Goal: Task Accomplishment & Management: Manage account settings

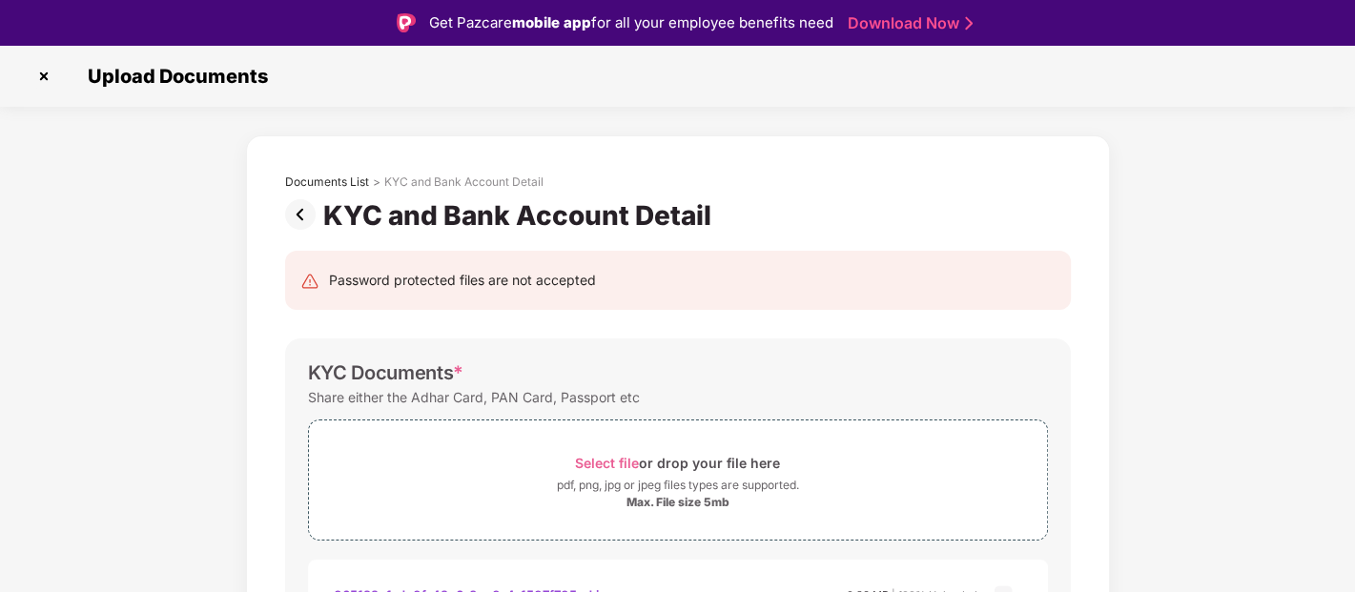
scroll to position [813, 0]
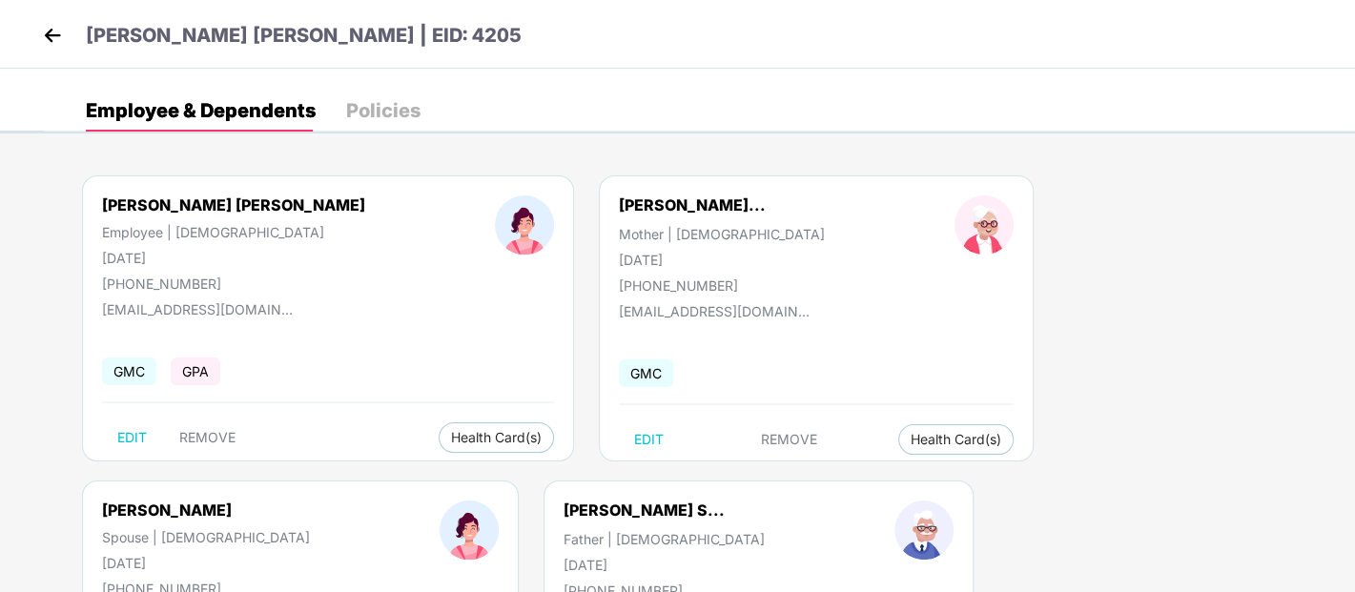
click at [51, 40] on img at bounding box center [52, 35] width 29 height 29
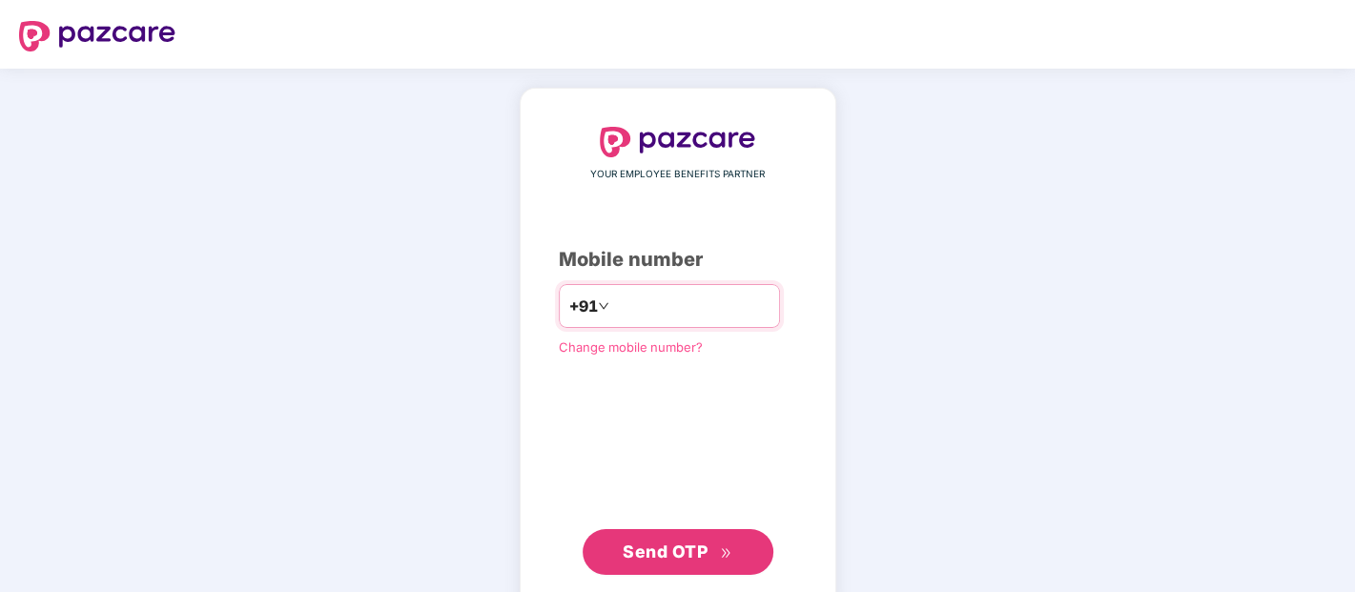
type input "**********"
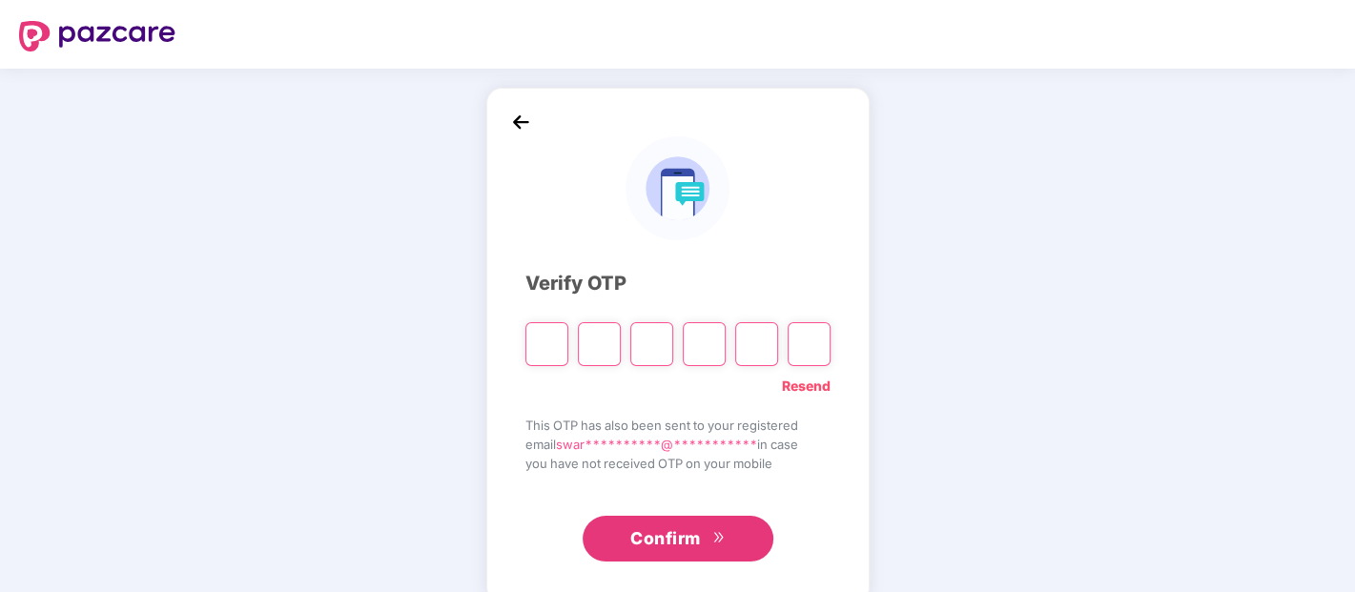
type input "*"
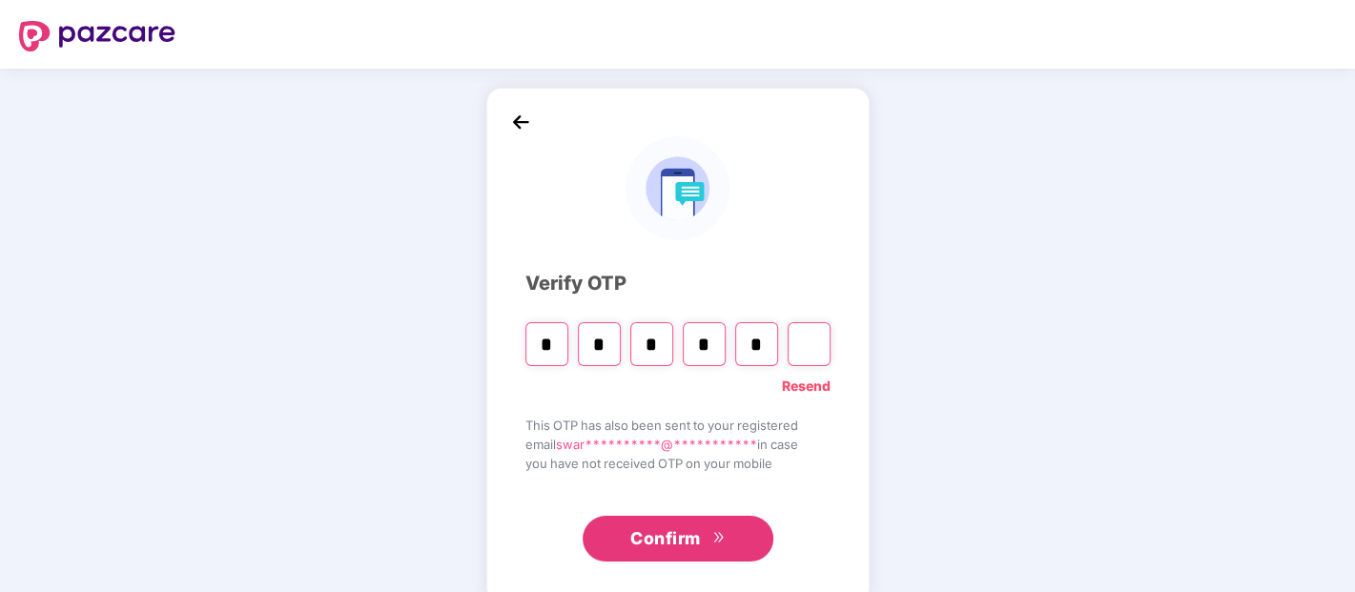
type input "*"
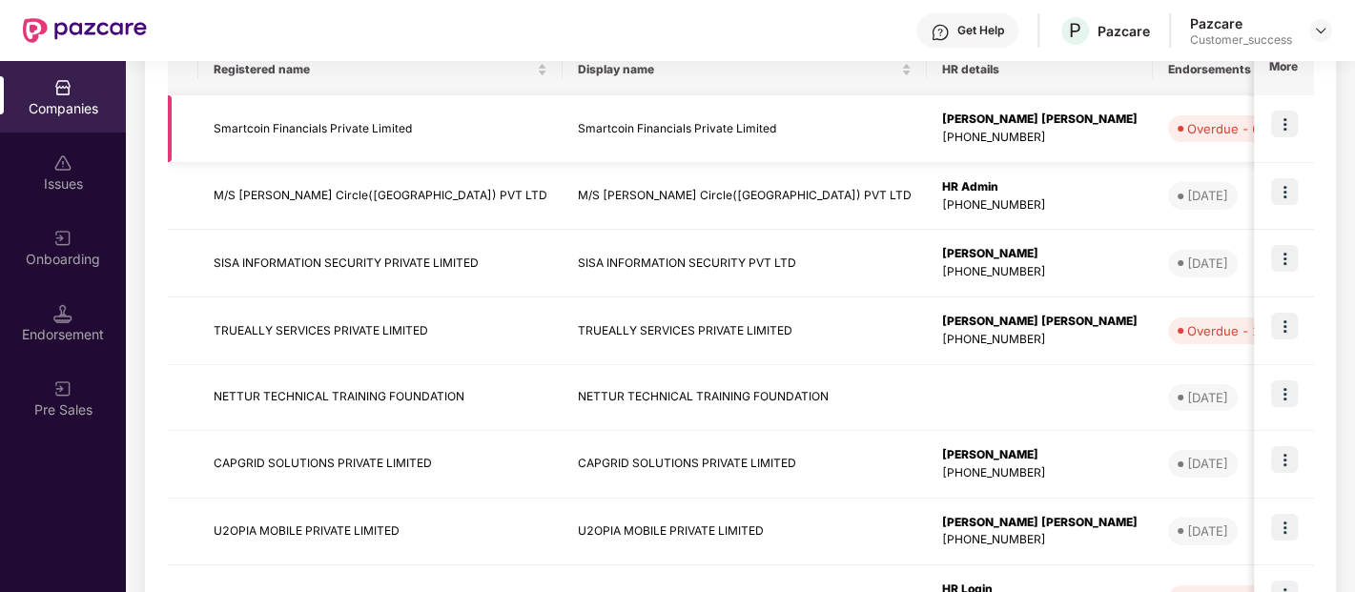
scroll to position [332, 0]
click at [1280, 396] on img at bounding box center [1284, 392] width 27 height 27
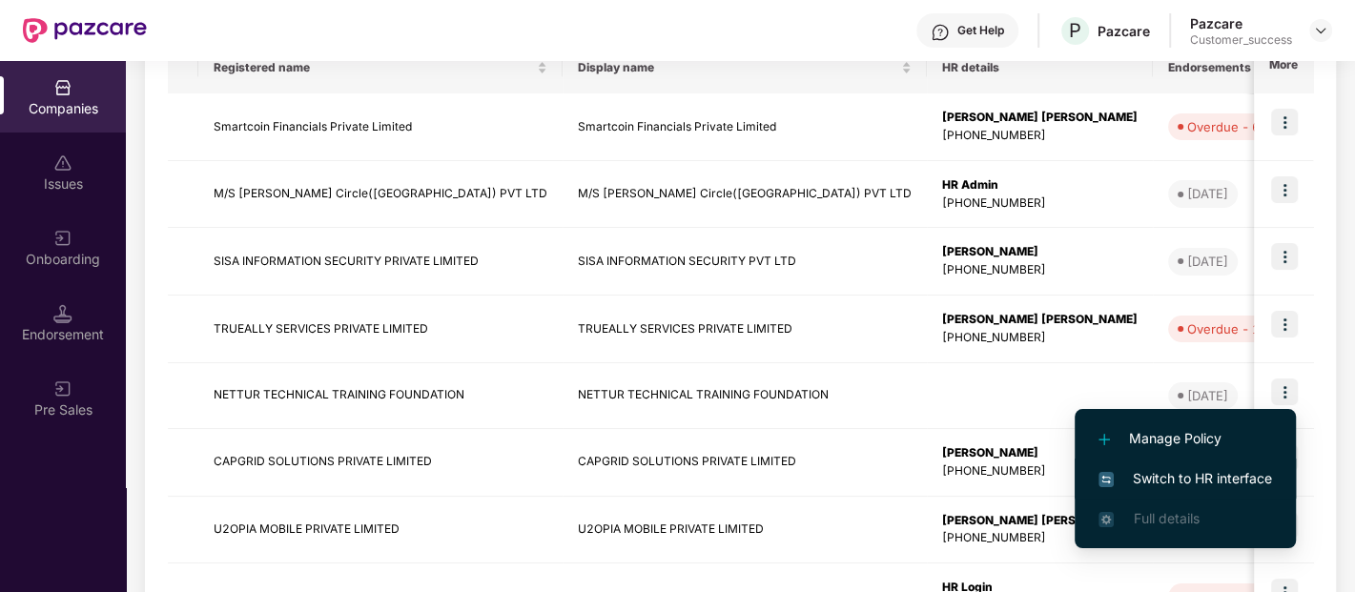
click at [1225, 472] on span "Switch to HR interface" at bounding box center [1185, 478] width 174 height 21
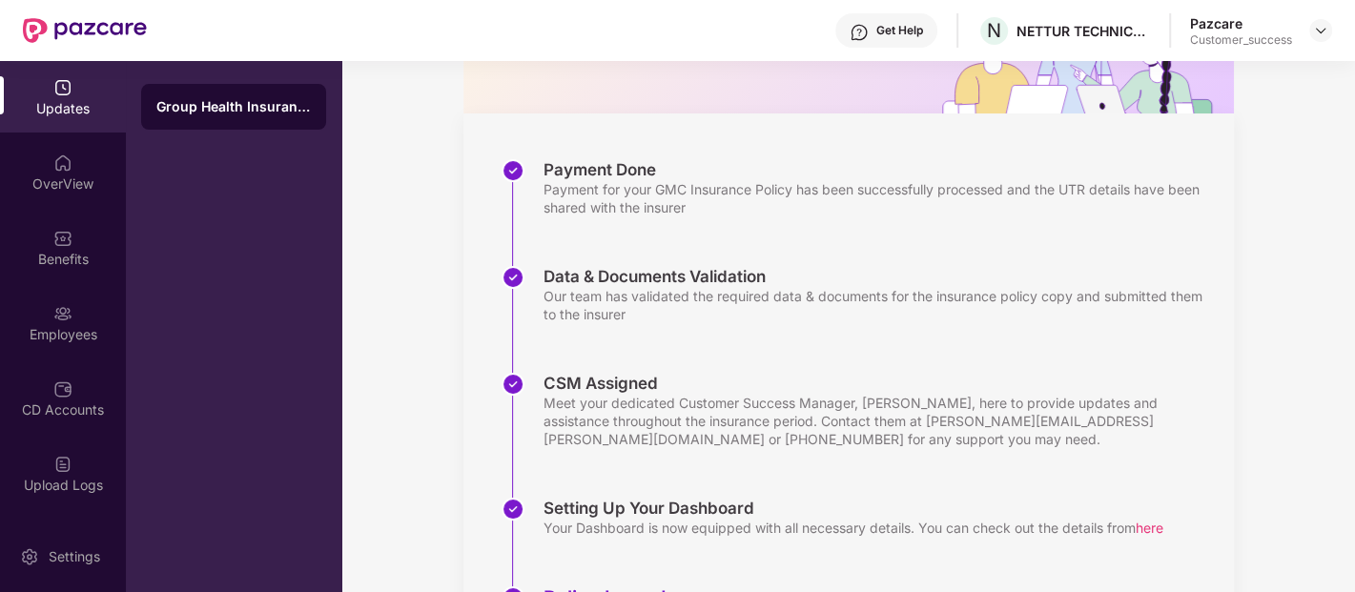
scroll to position [420, 0]
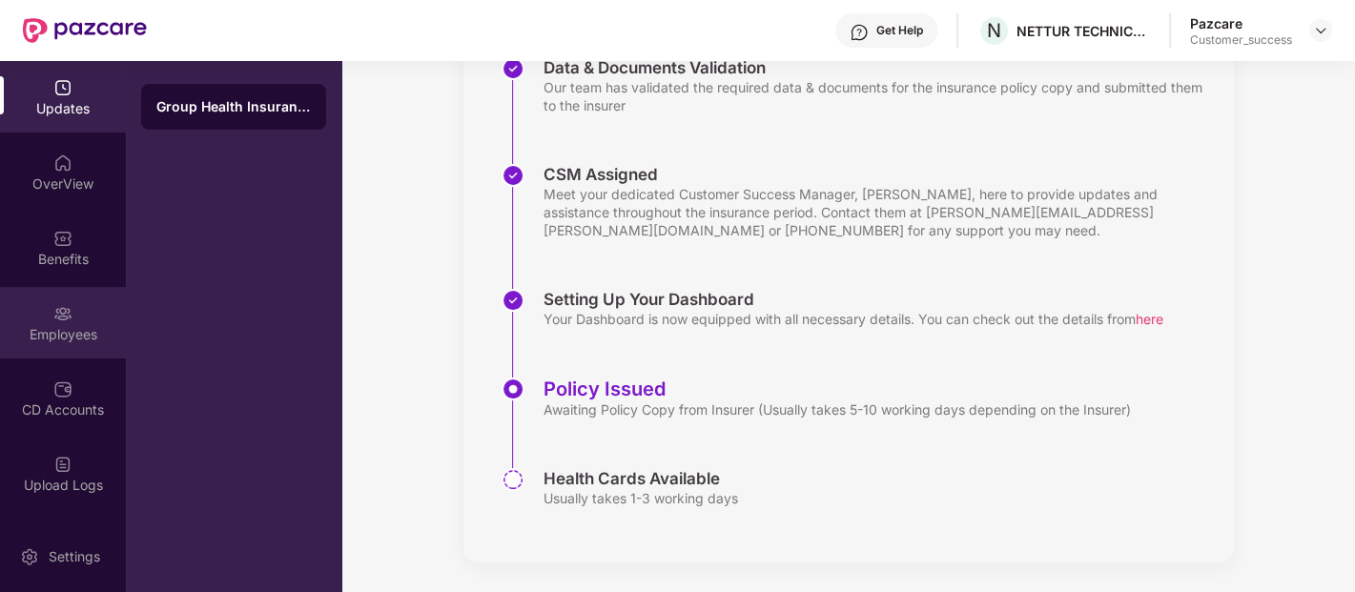
click at [59, 323] on div "Employees" at bounding box center [63, 323] width 126 height 72
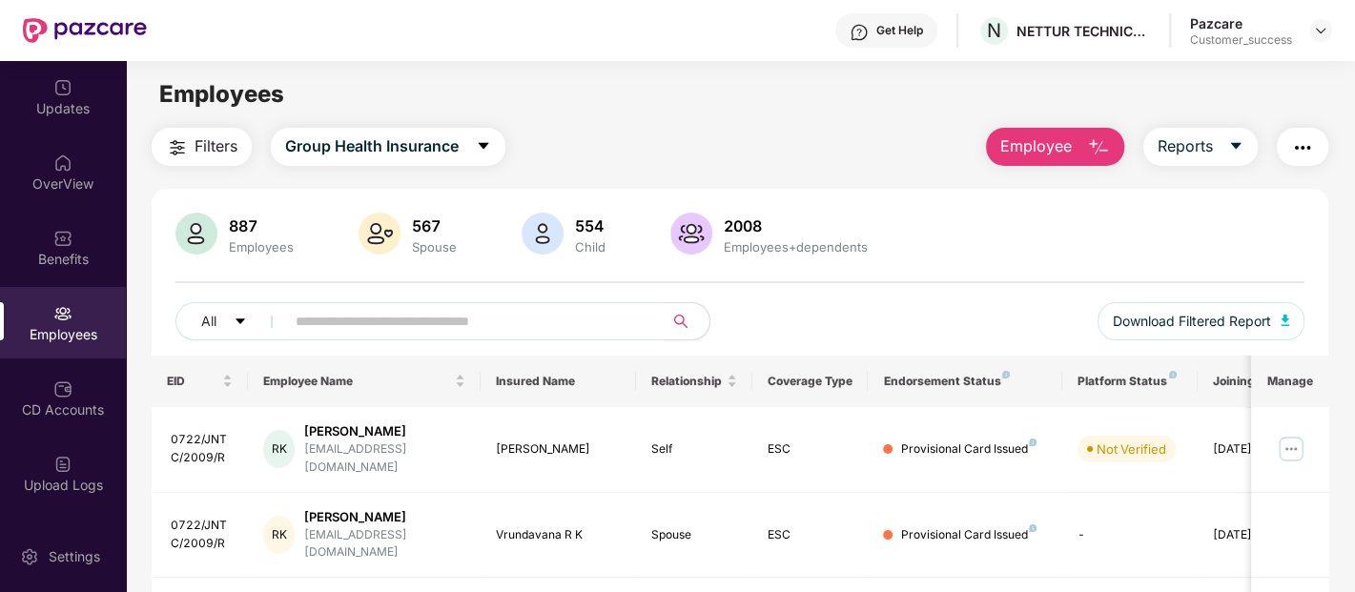
click at [414, 311] on input "text" at bounding box center [467, 321] width 342 height 29
paste input "****"
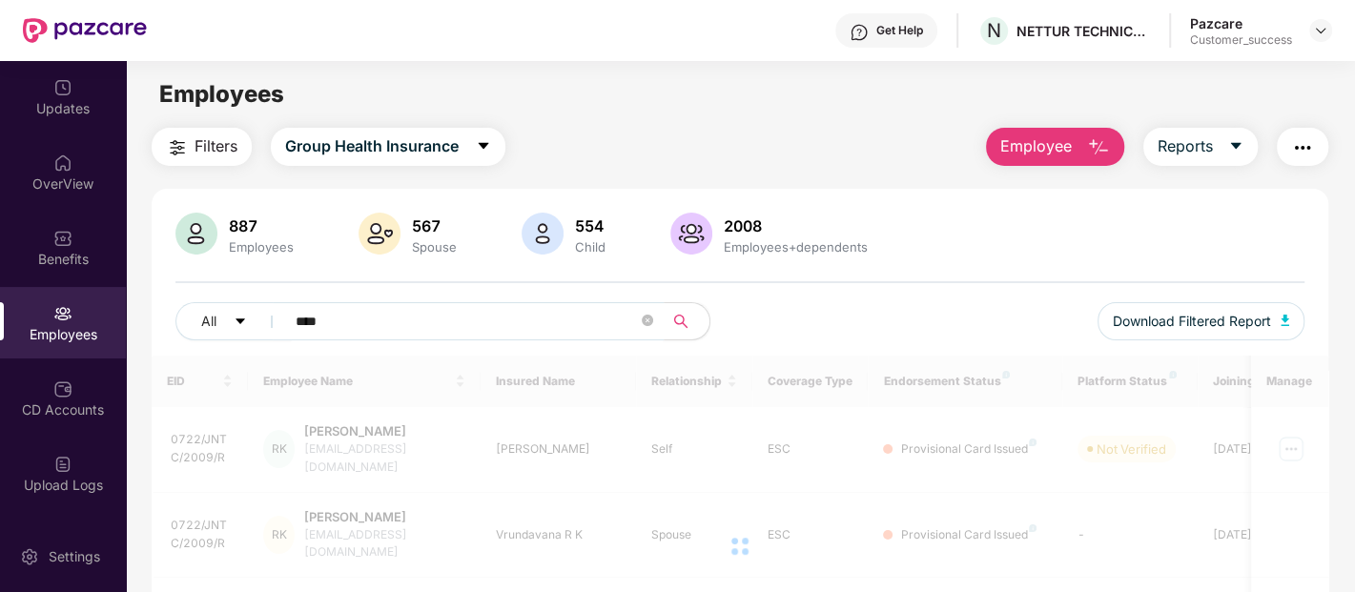
type input "****"
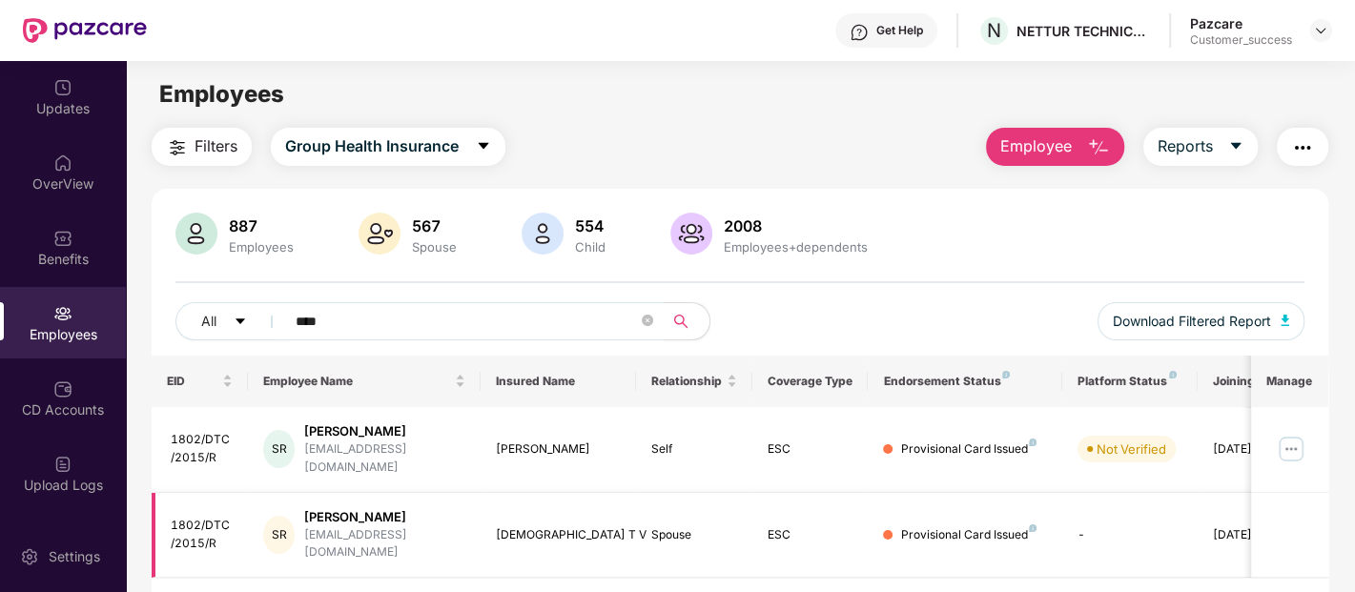
scroll to position [60, 0]
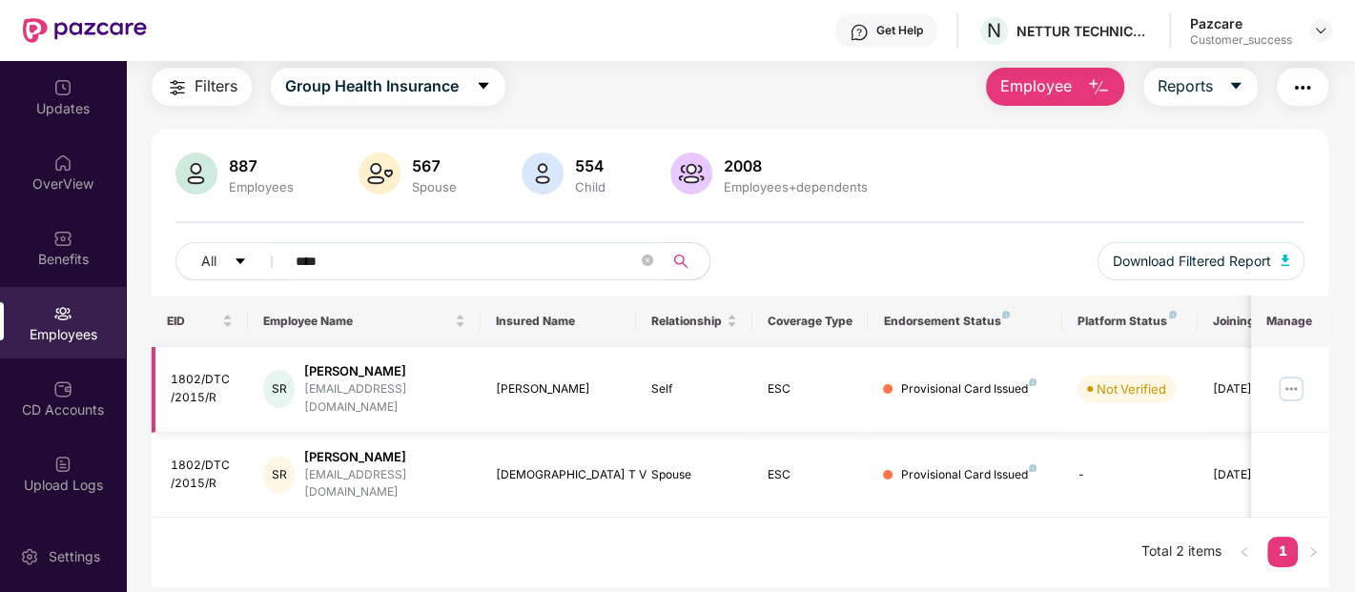
click at [1288, 382] on img at bounding box center [1291, 389] width 31 height 31
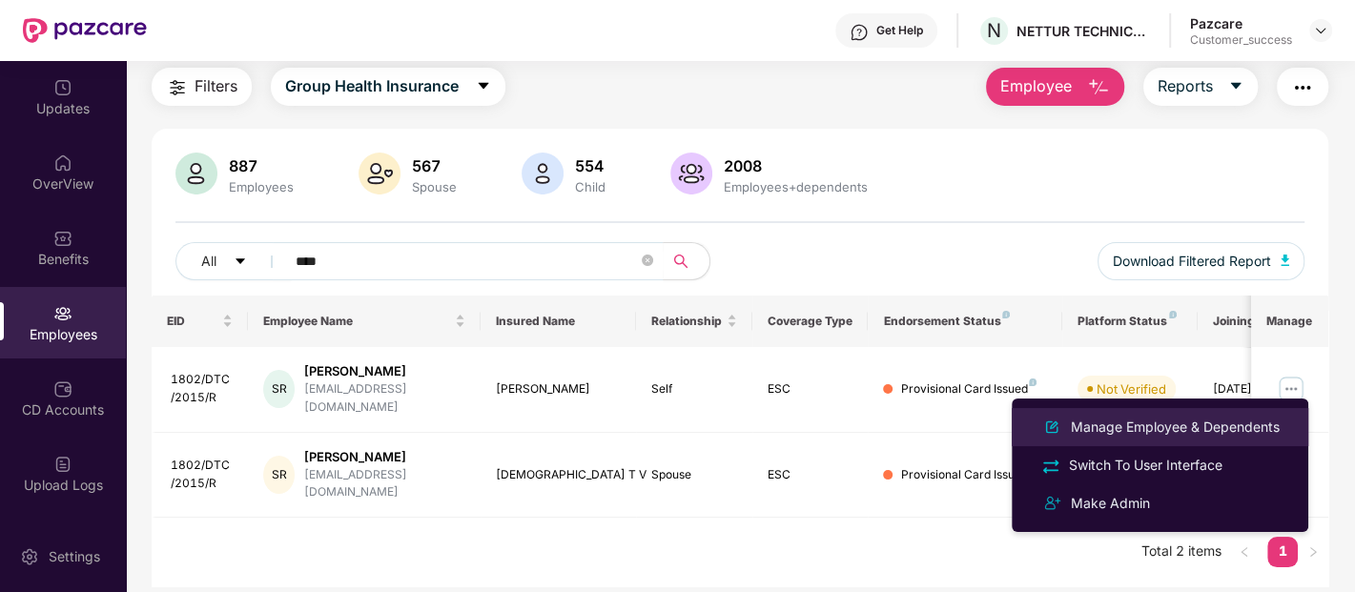
click at [1195, 432] on div "Manage Employee & Dependents" at bounding box center [1175, 427] width 216 height 21
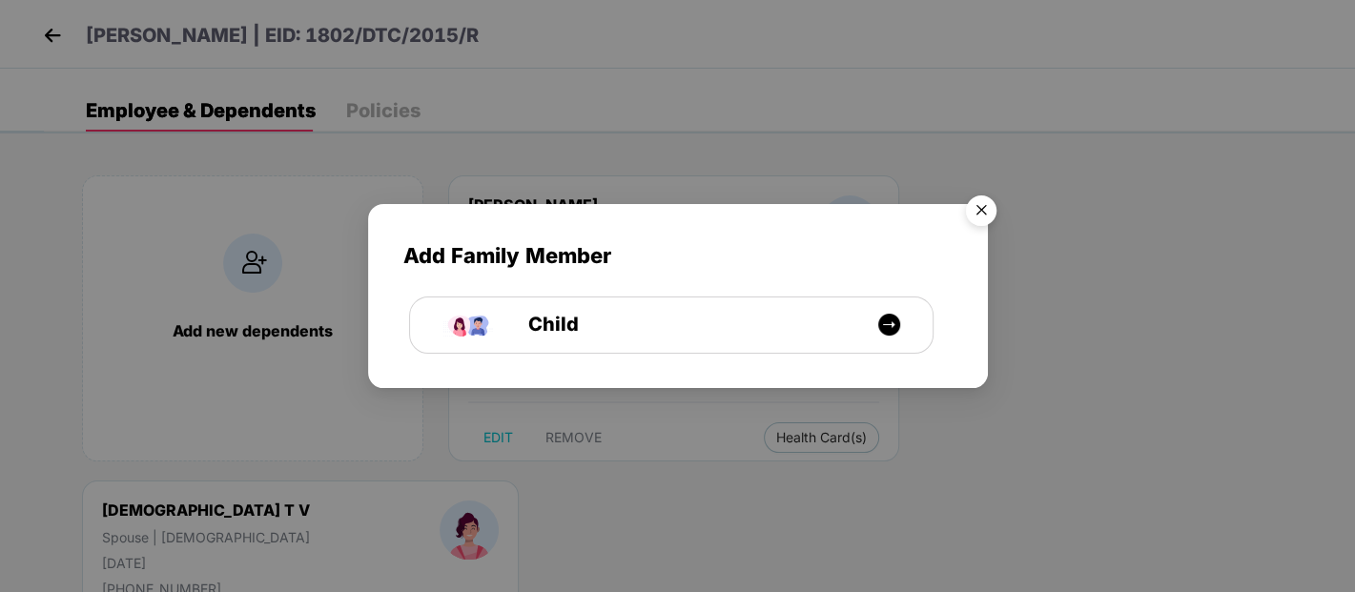
click at [984, 216] on img "Close" at bounding box center [980, 213] width 53 height 53
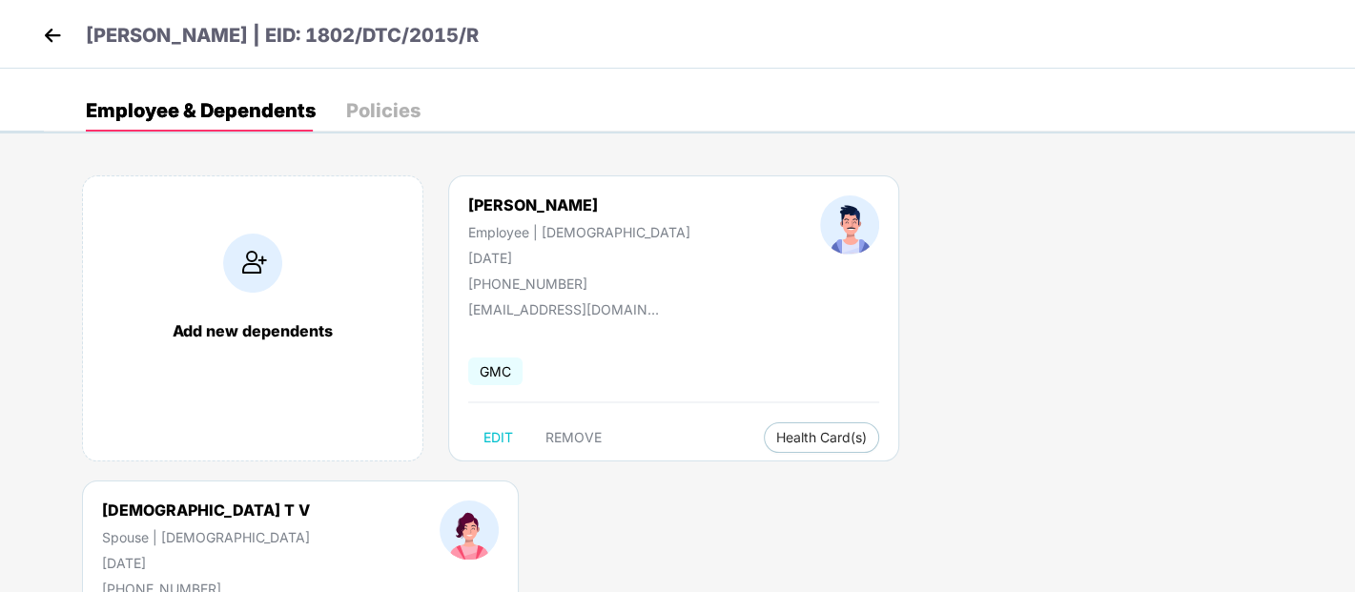
click at [49, 36] on img at bounding box center [52, 35] width 29 height 29
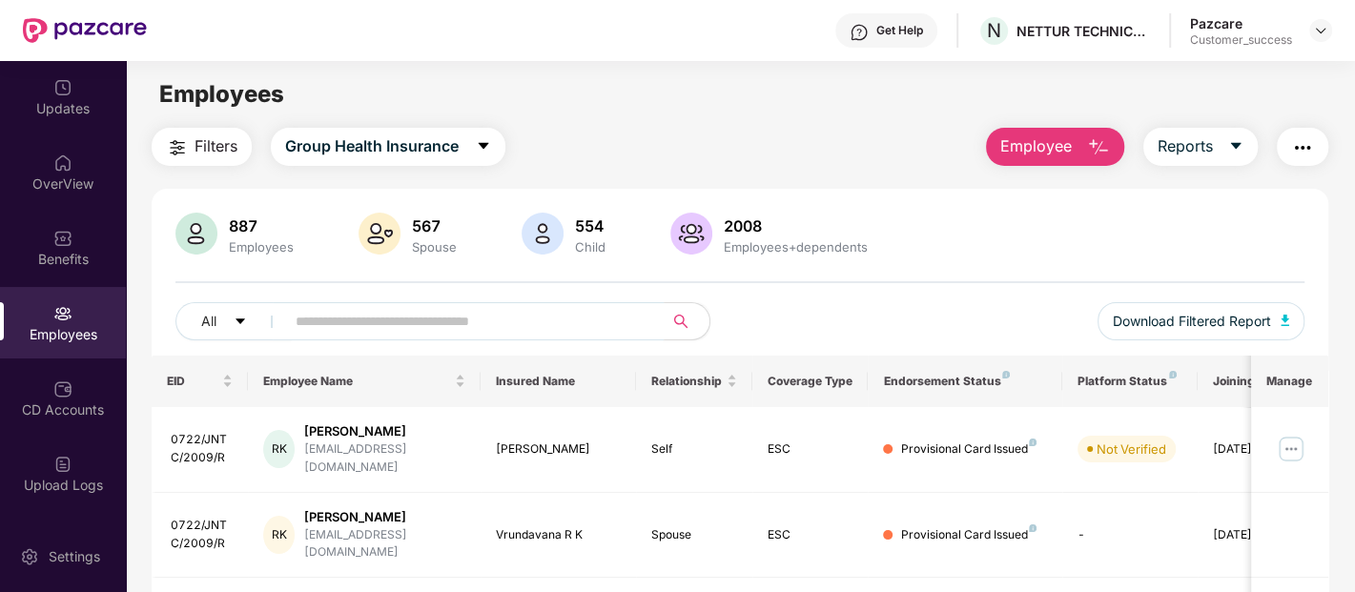
click at [367, 313] on input "text" at bounding box center [467, 321] width 342 height 29
paste input "**********"
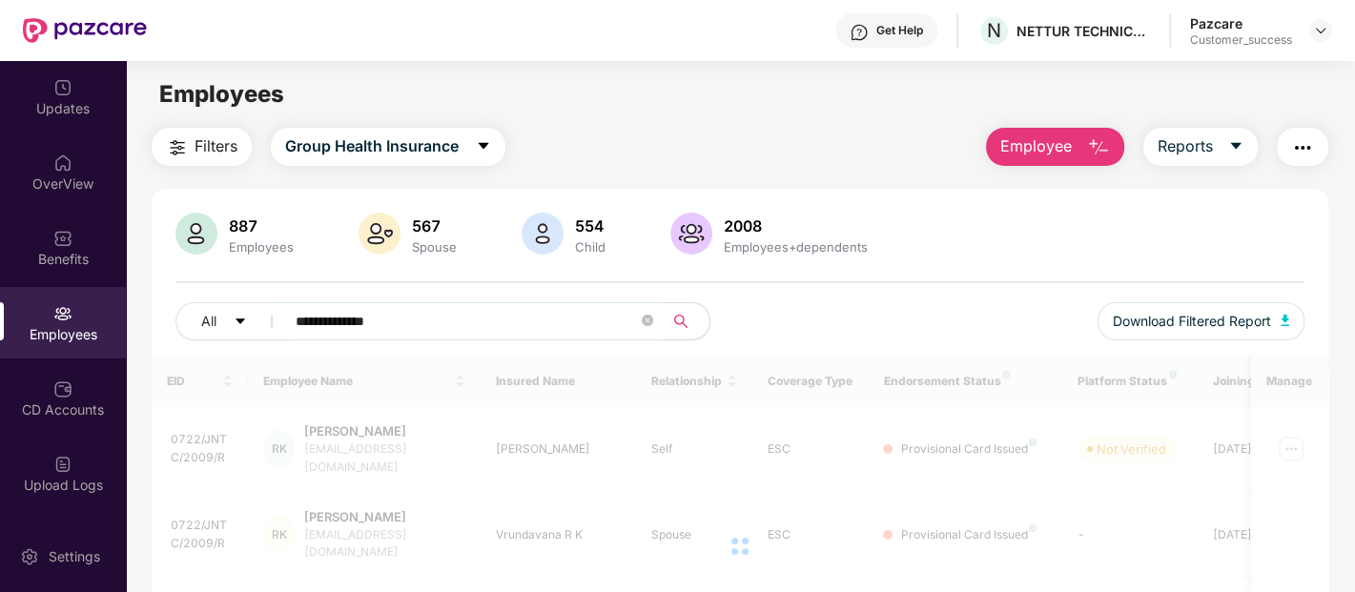
type input "**********"
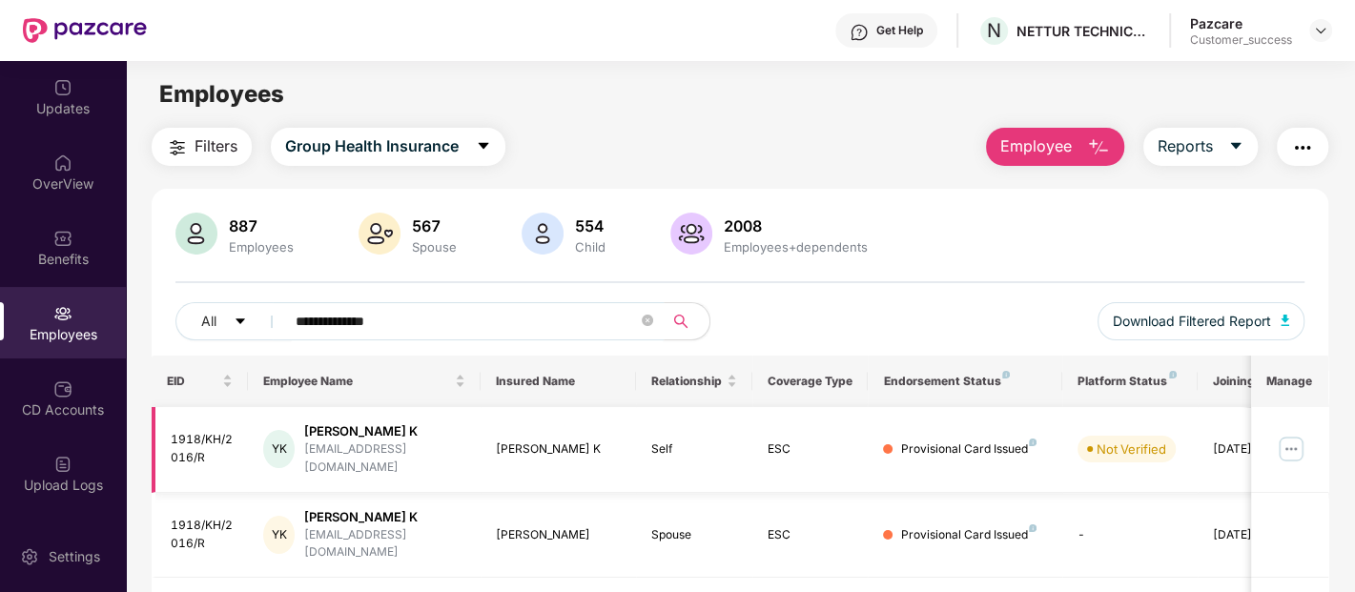
scroll to position [90, 0]
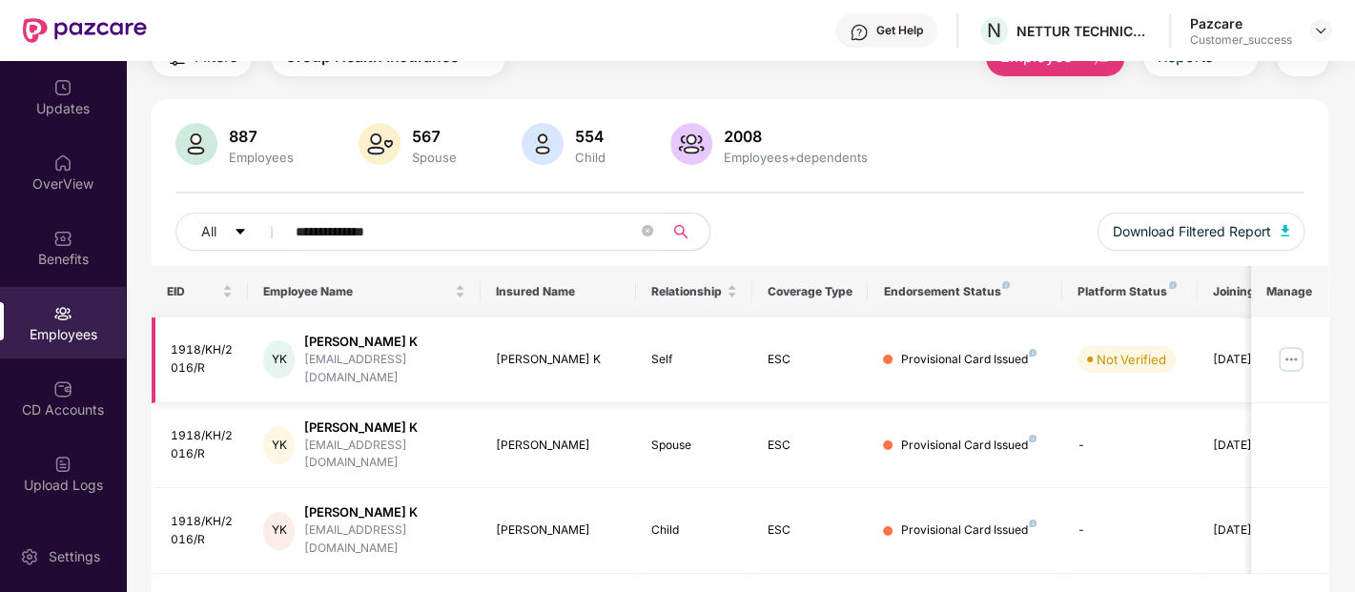
click at [1298, 355] on img at bounding box center [1291, 359] width 31 height 31
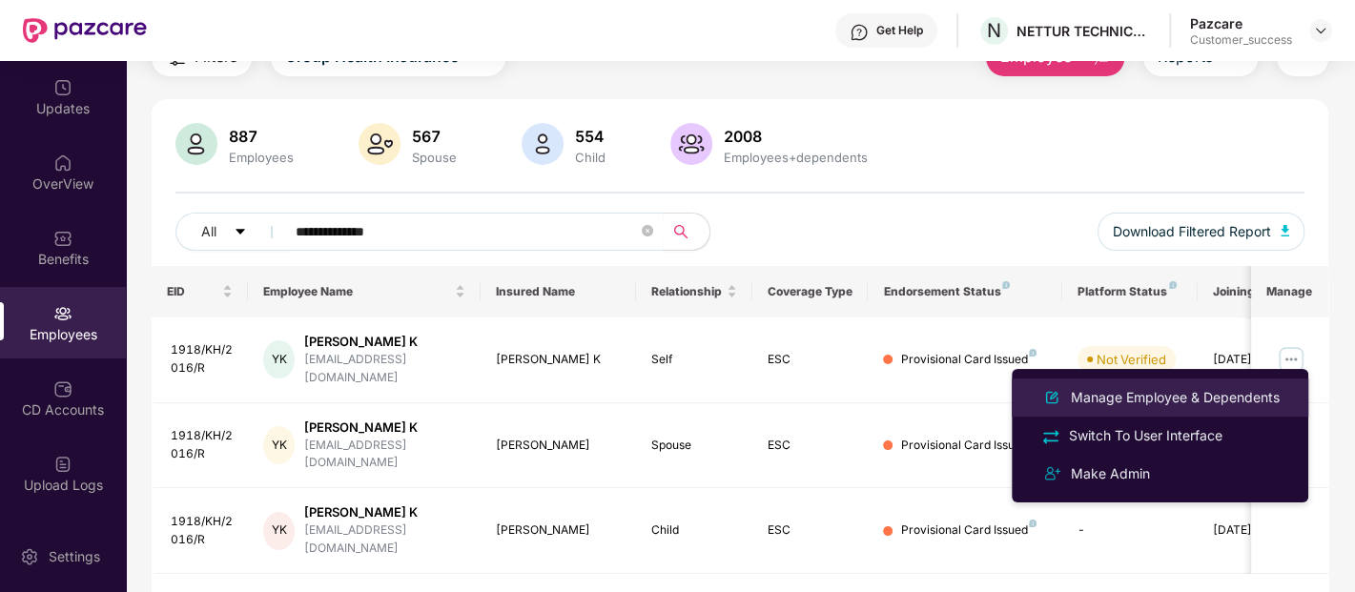
click at [1196, 399] on div "Manage Employee & Dependents" at bounding box center [1175, 397] width 216 height 21
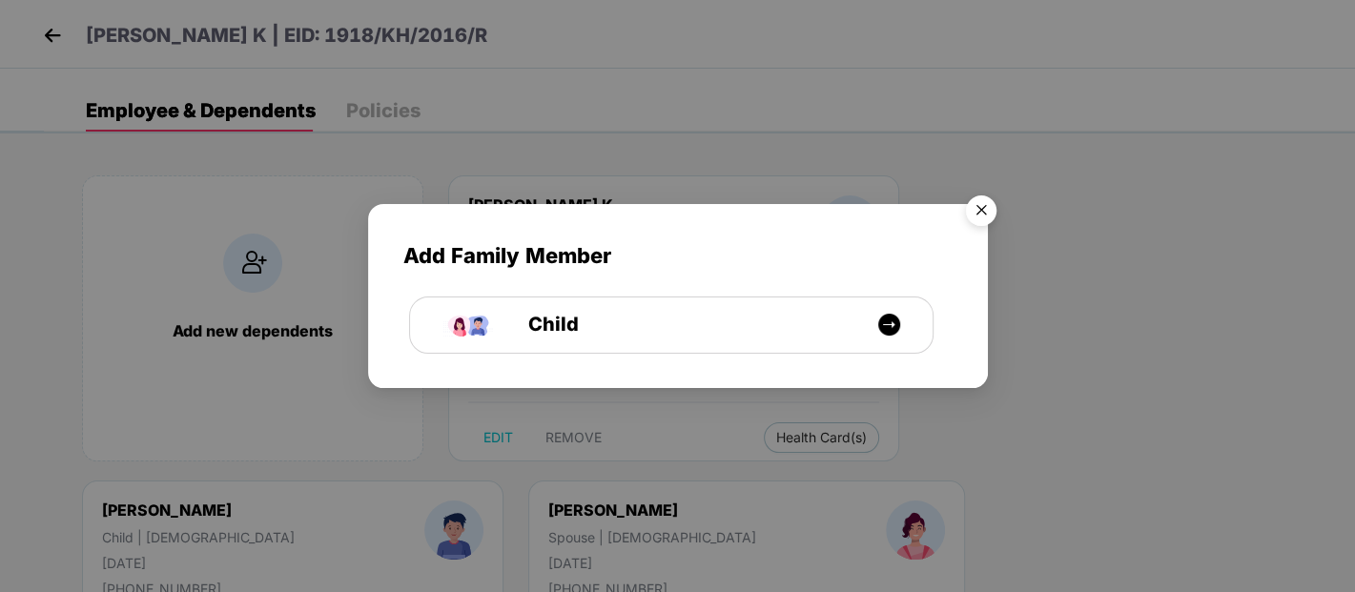
click at [971, 211] on img "Close" at bounding box center [980, 213] width 53 height 53
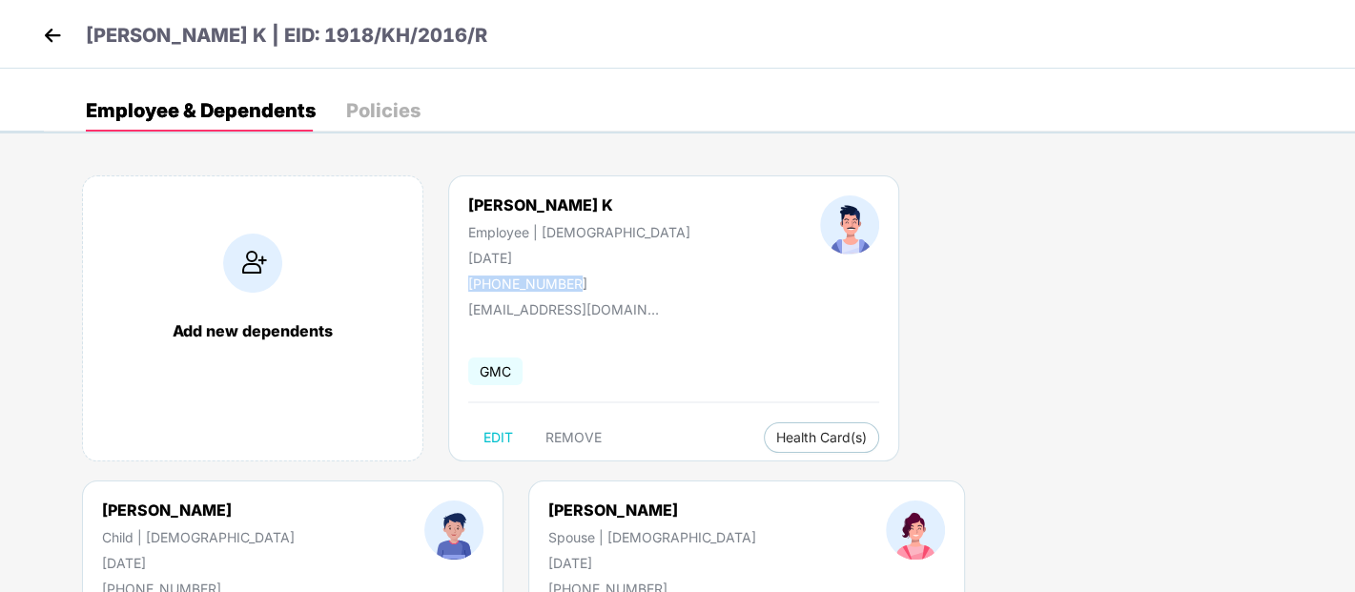
drag, startPoint x: 469, startPoint y: 281, endPoint x: 580, endPoint y: 286, distance: 110.7
click at [580, 286] on div "+919986793343" at bounding box center [579, 284] width 222 height 16
copy div "+919986793343"
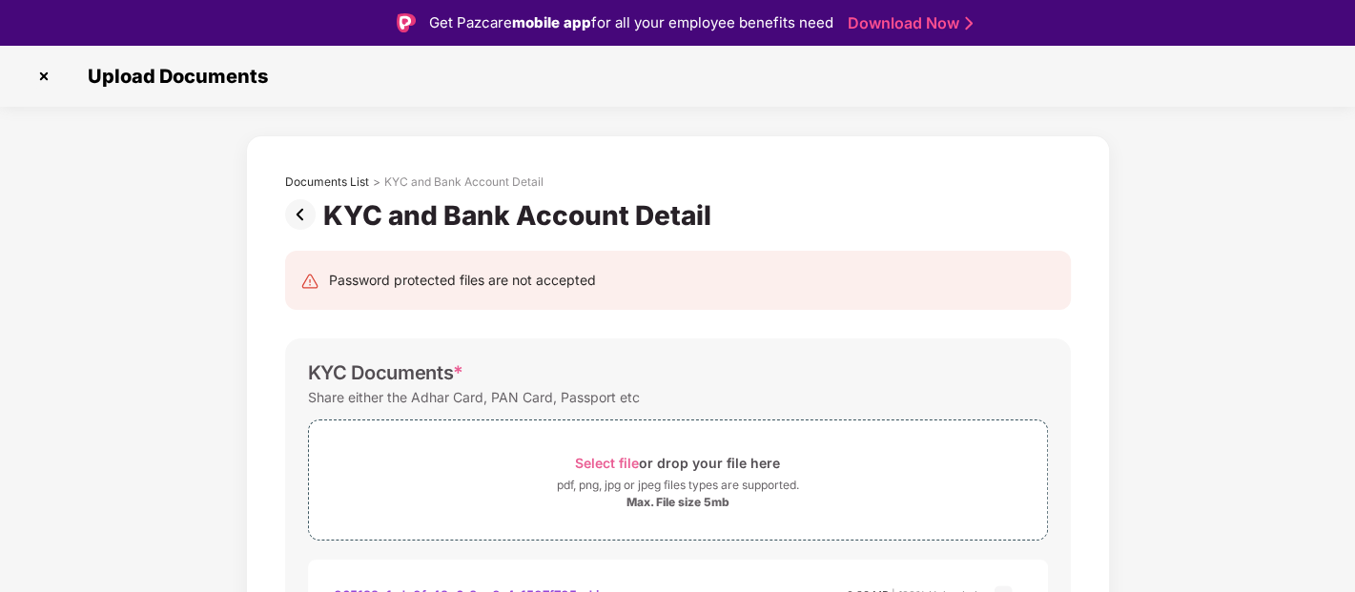
click at [40, 75] on img at bounding box center [44, 76] width 31 height 31
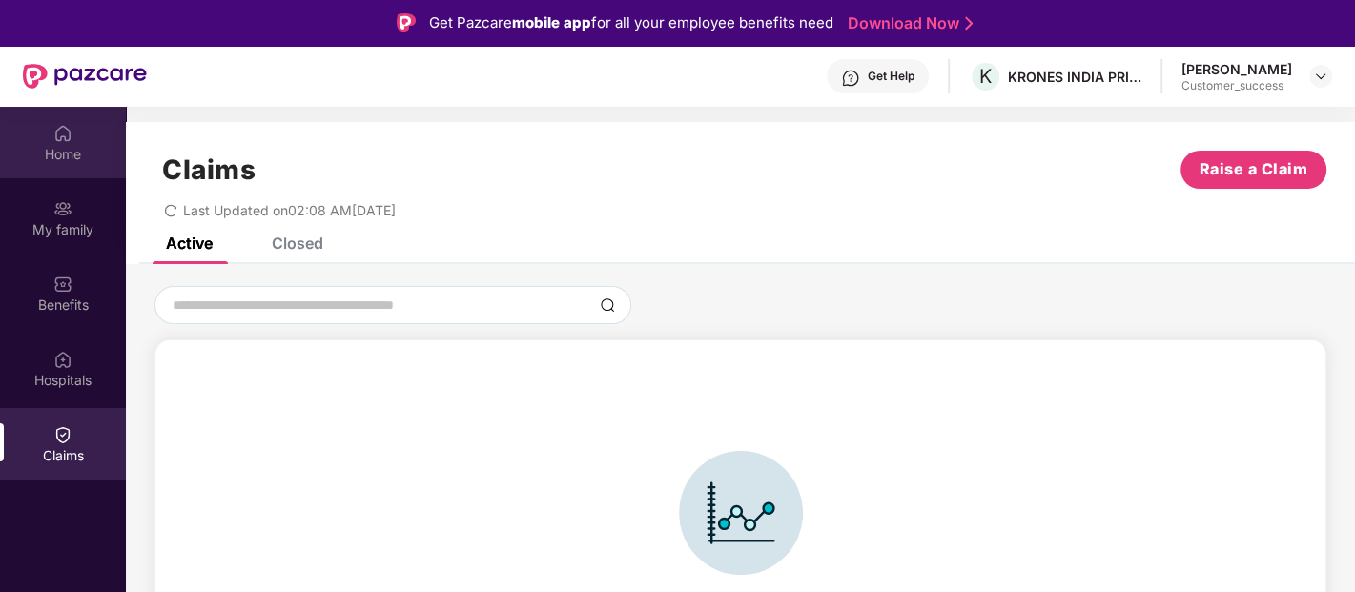
click at [72, 117] on div "Home" at bounding box center [63, 143] width 126 height 72
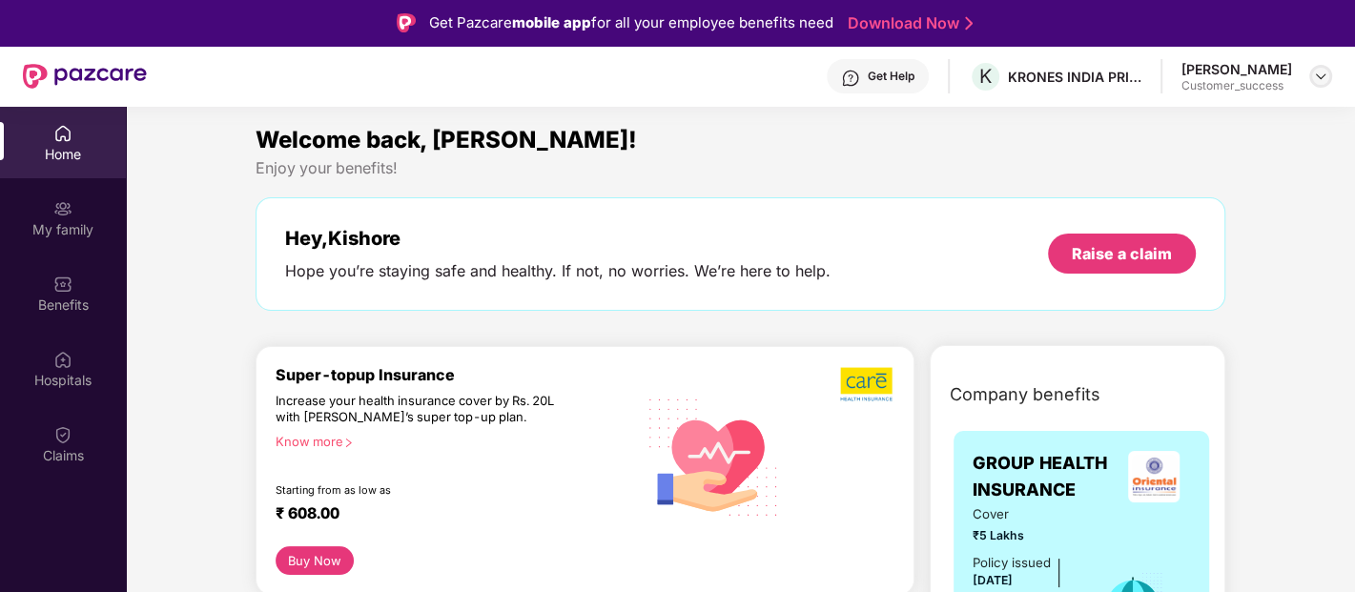
click at [1313, 77] on img at bounding box center [1320, 76] width 15 height 15
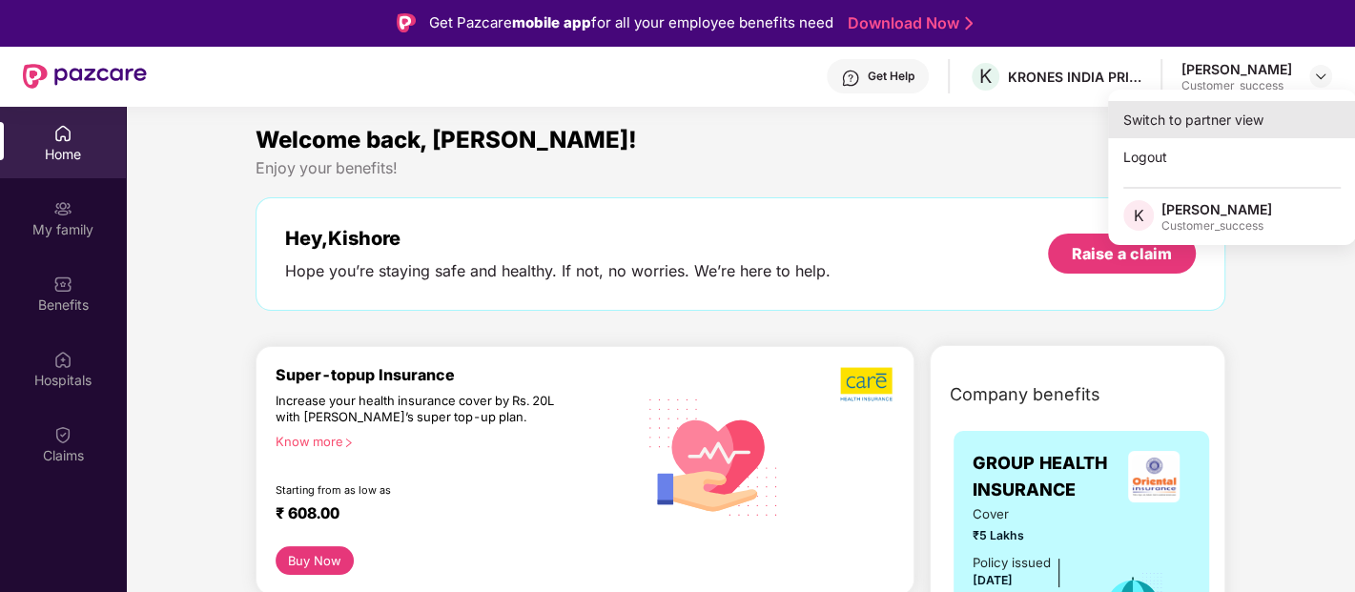
click at [1220, 113] on div "Switch to partner view" at bounding box center [1232, 119] width 248 height 37
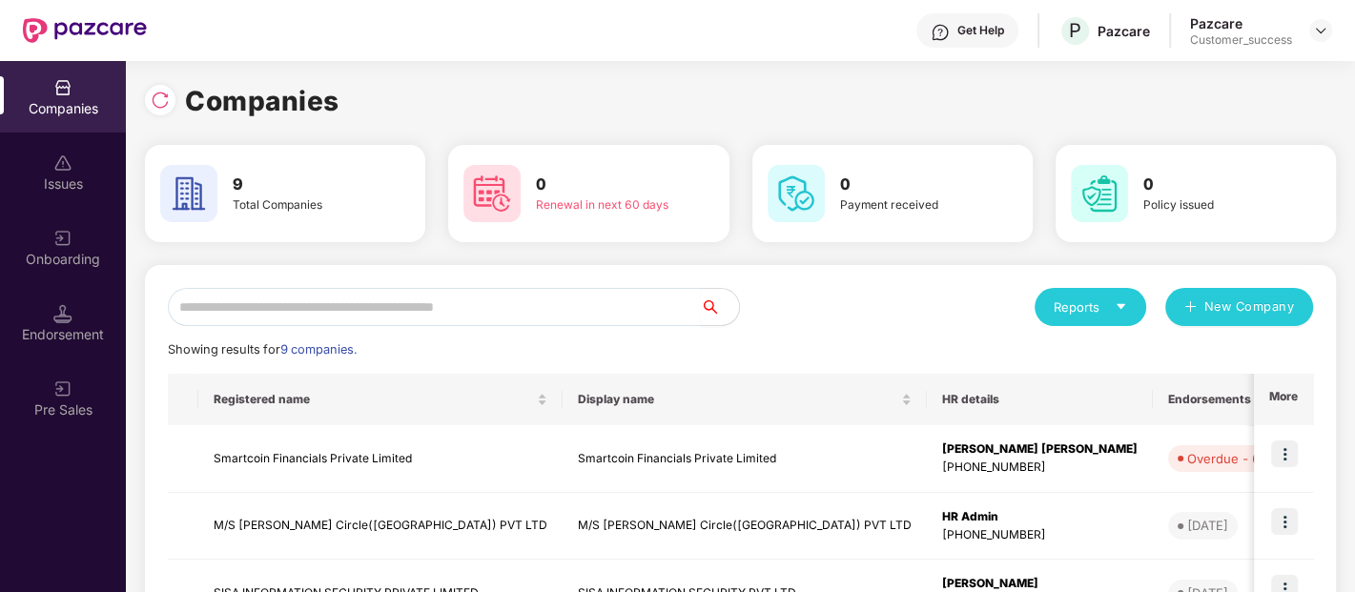
scroll to position [294, 0]
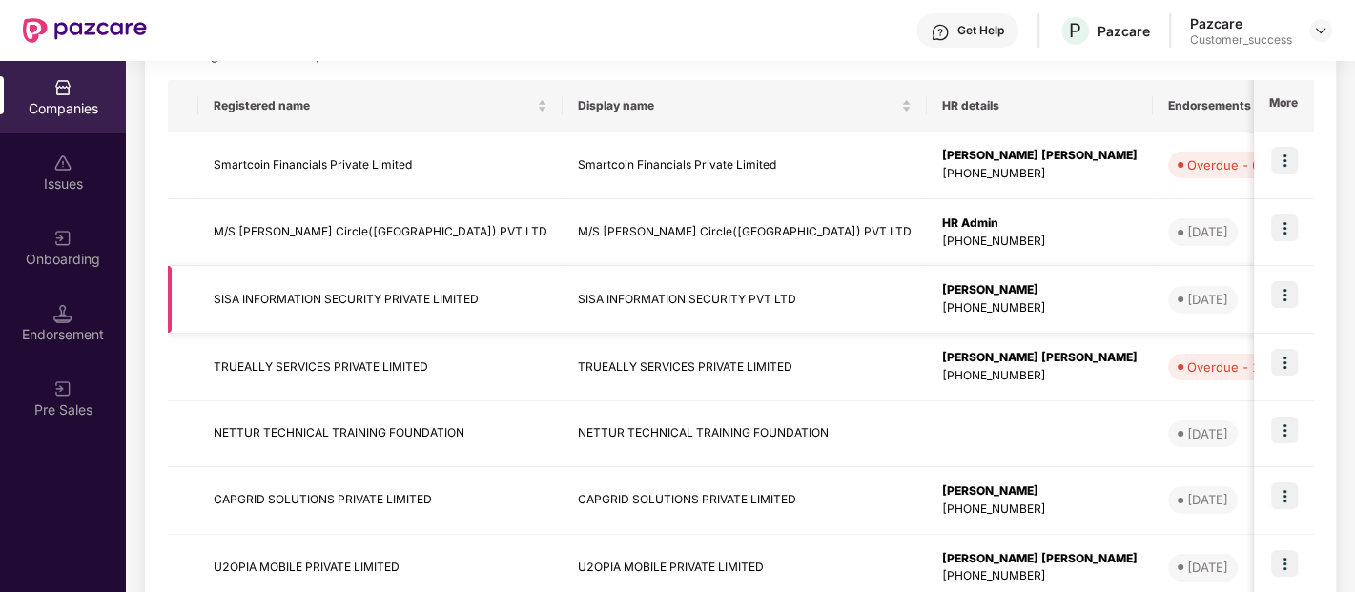
click at [1283, 298] on img at bounding box center [1284, 294] width 27 height 27
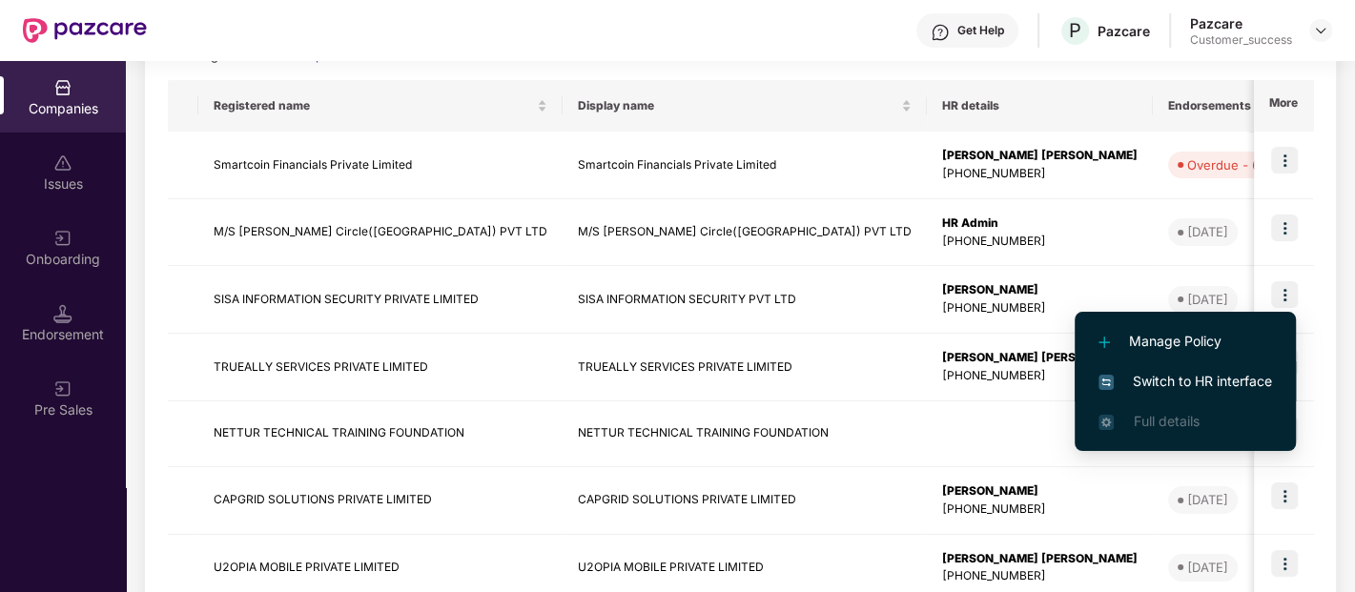
click at [1206, 384] on span "Switch to HR interface" at bounding box center [1185, 381] width 174 height 21
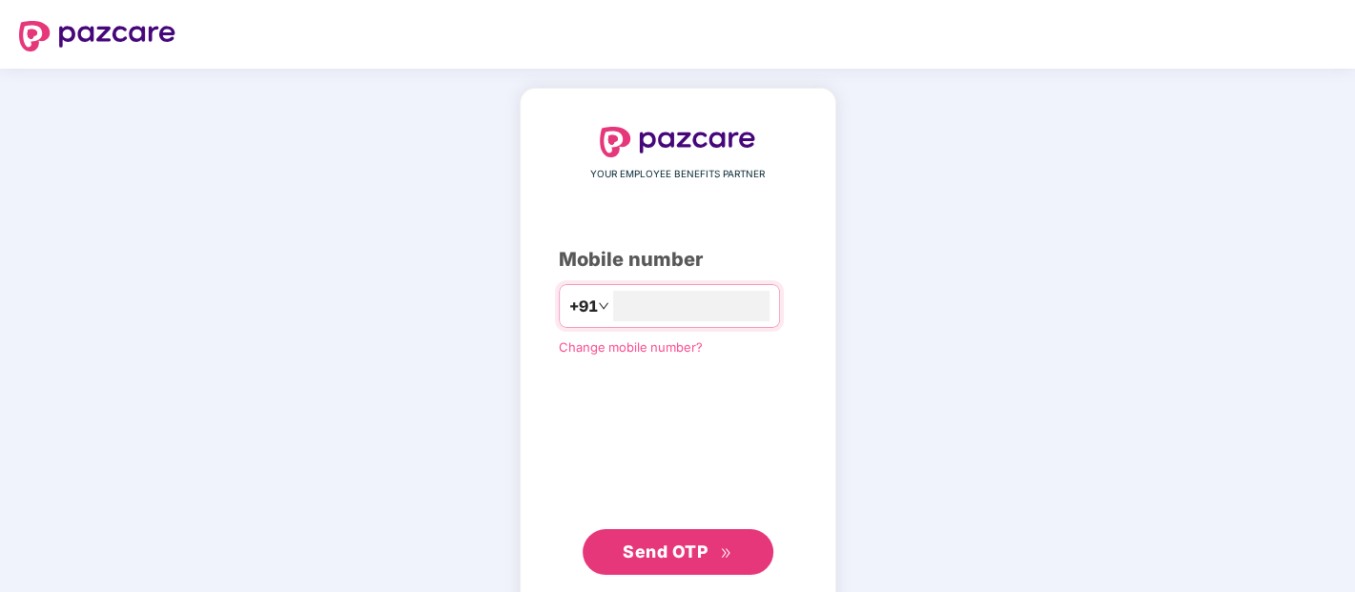
type input "**********"
click at [694, 540] on span "Send OTP" at bounding box center [665, 550] width 85 height 20
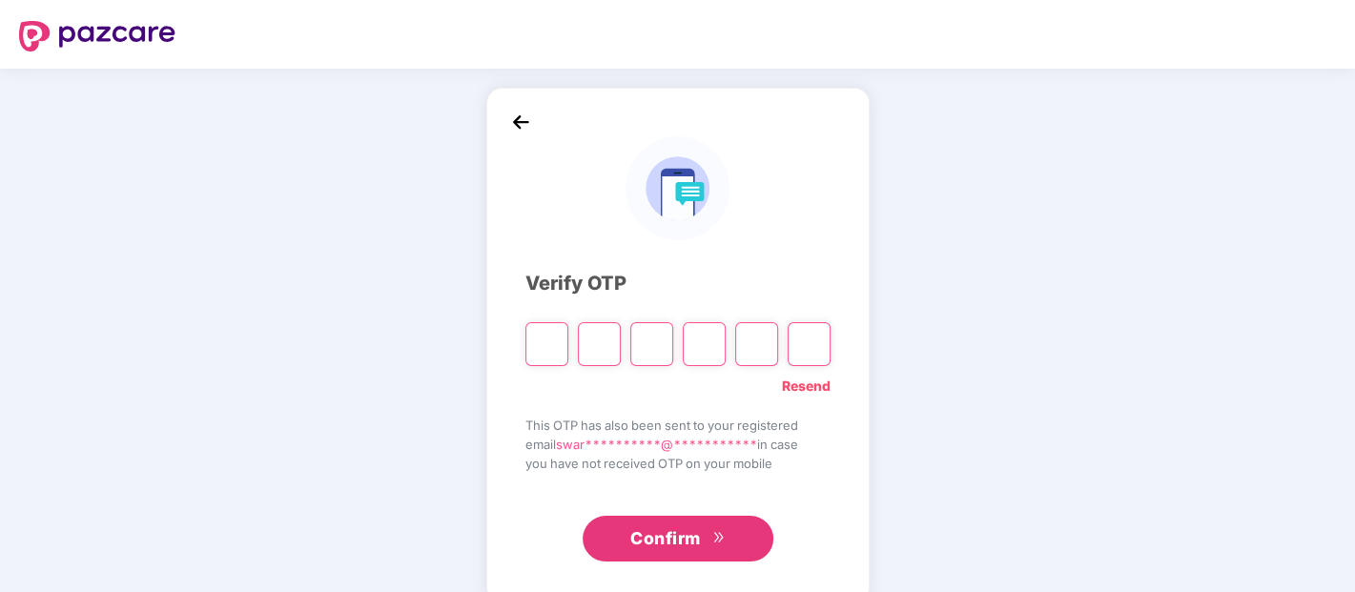
type input "*"
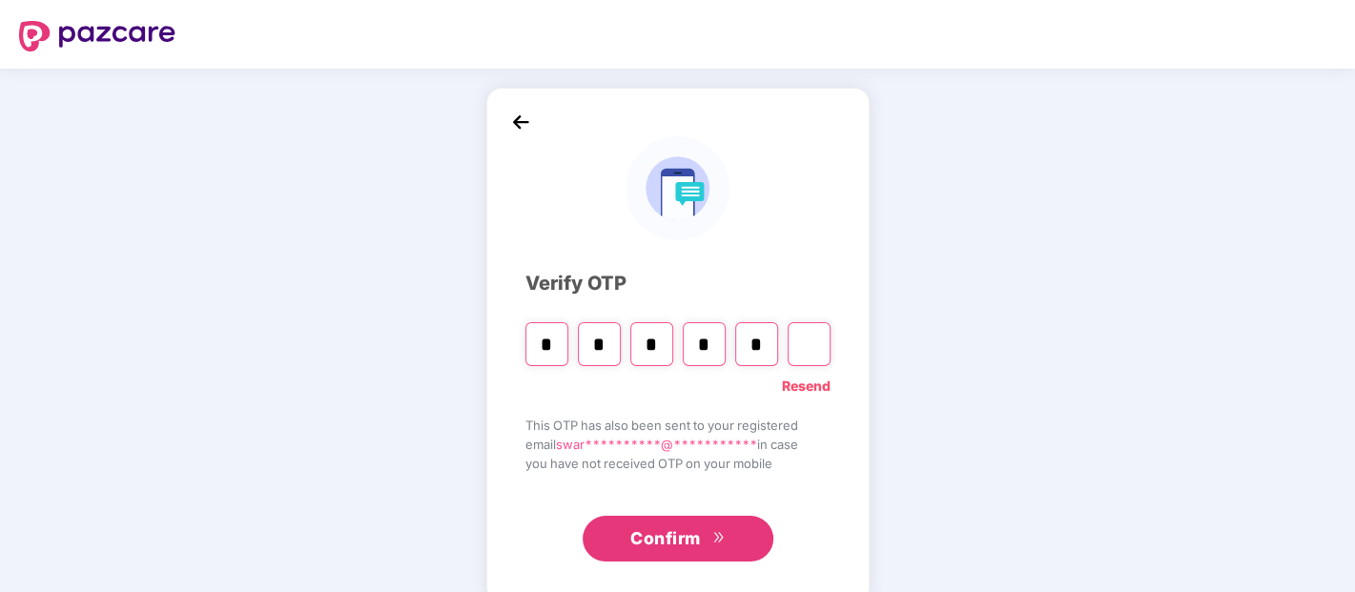
type input "*"
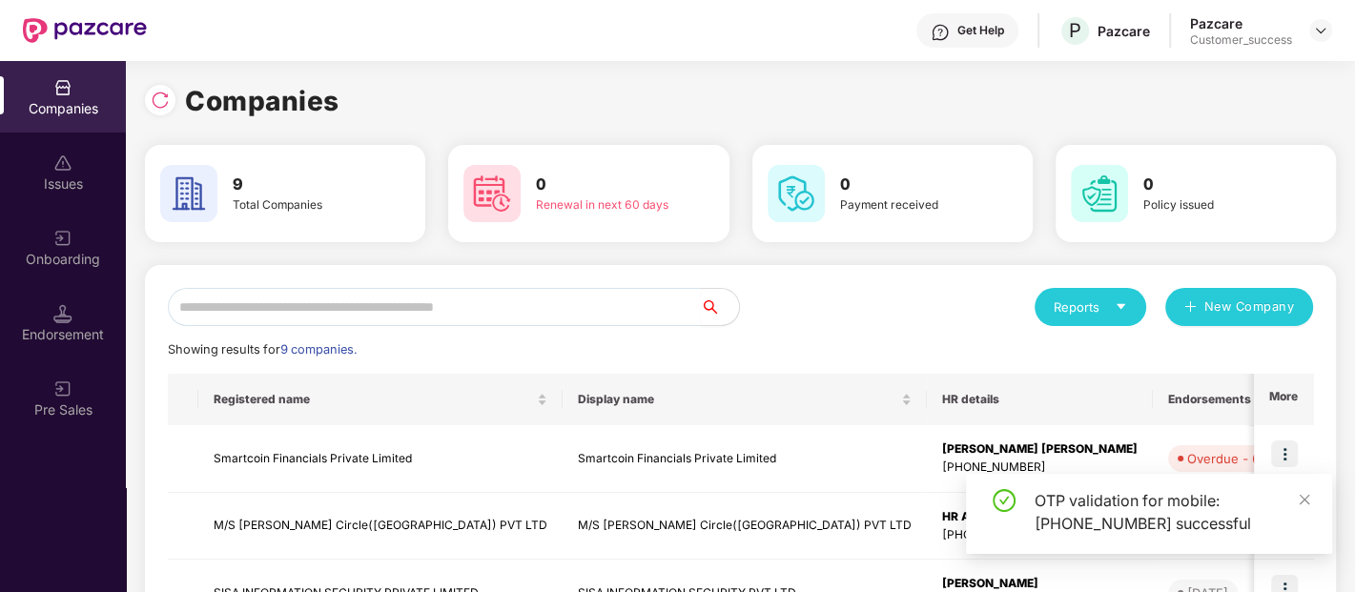
scroll to position [259, 0]
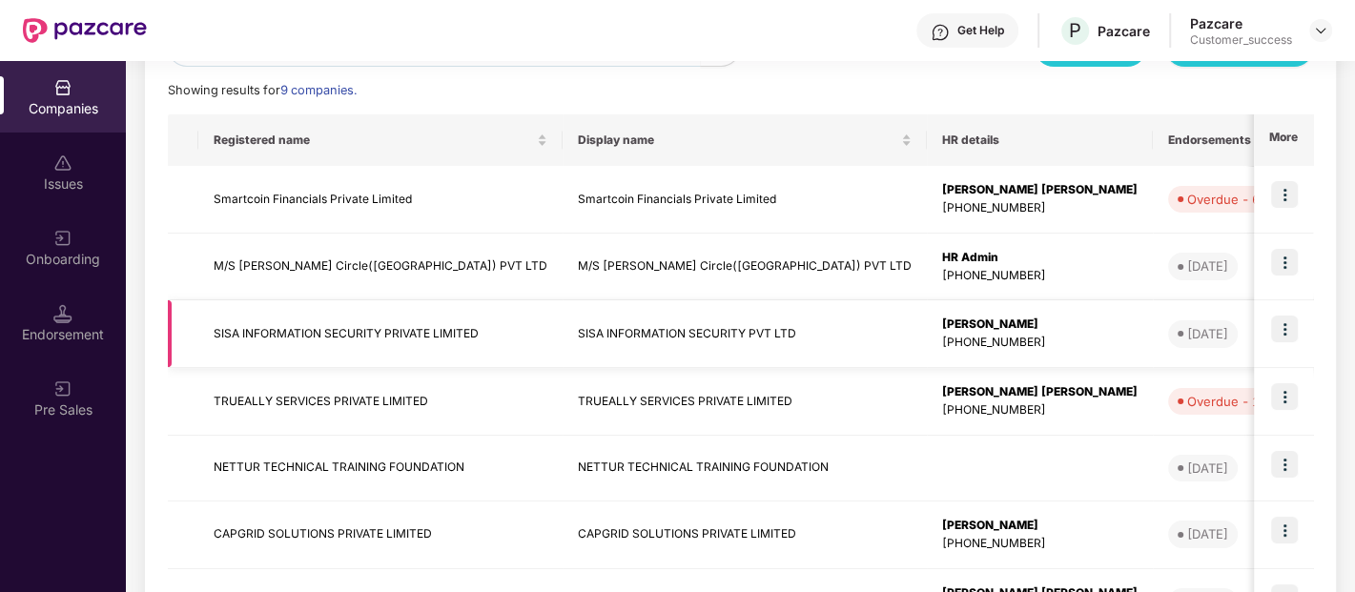
click at [1282, 327] on img at bounding box center [1284, 329] width 27 height 27
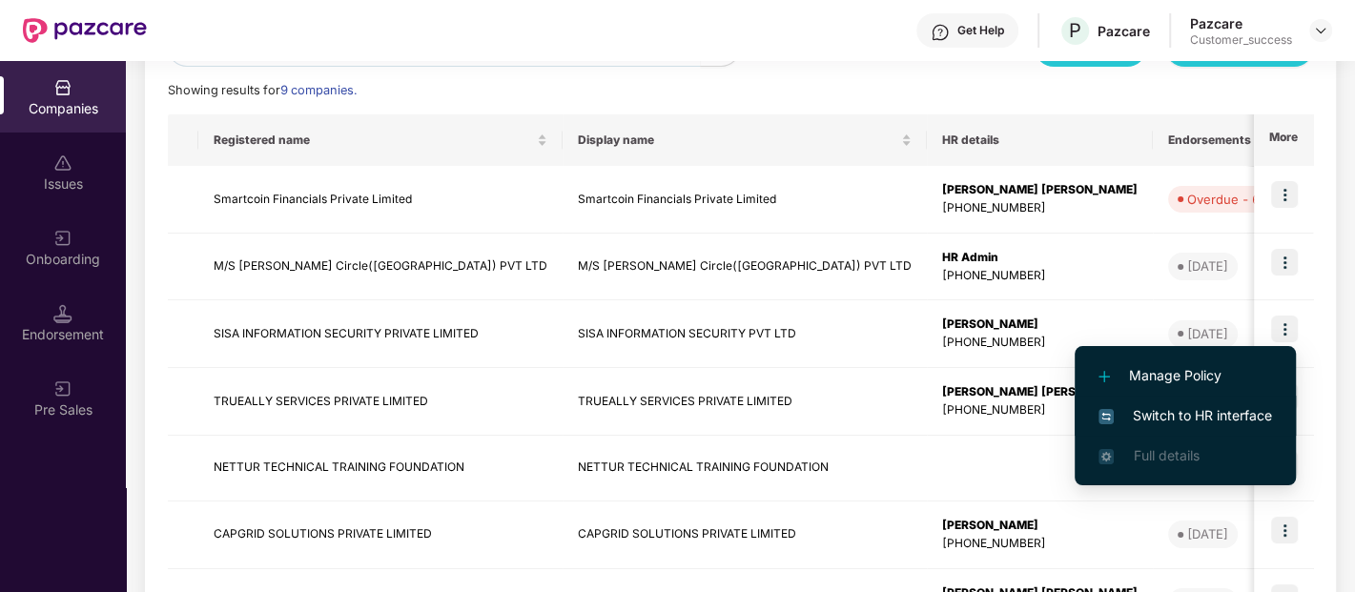
click at [1203, 402] on li "Switch to HR interface" at bounding box center [1185, 416] width 221 height 40
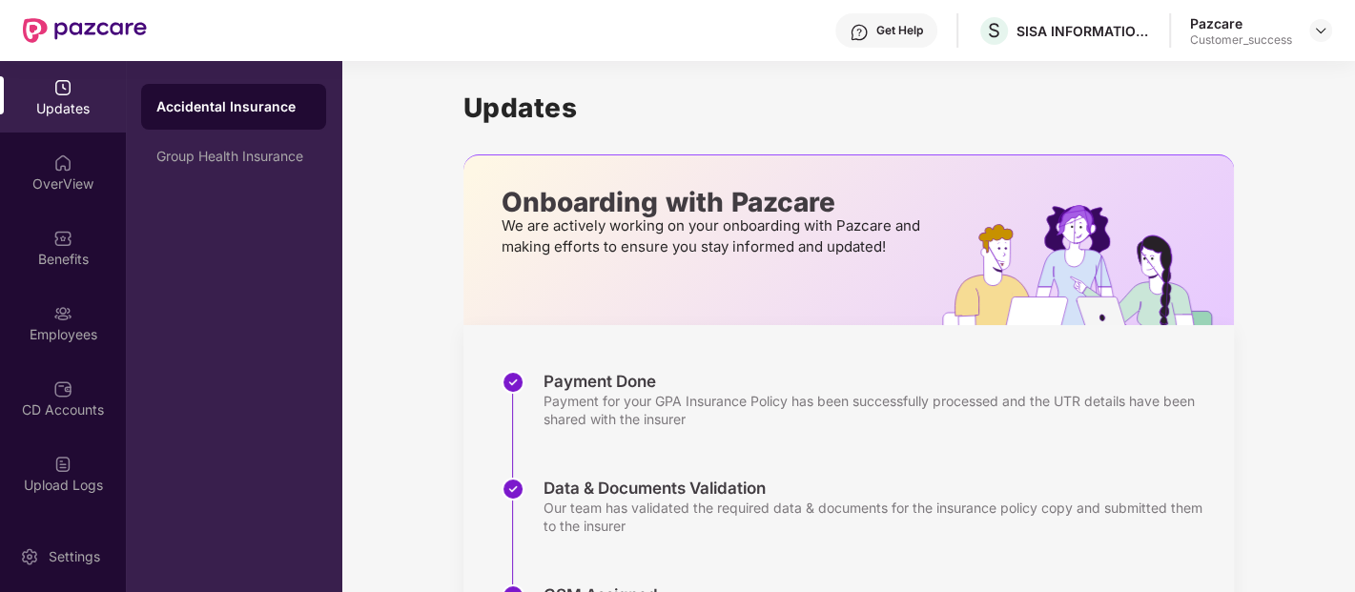
click at [64, 309] on img at bounding box center [62, 313] width 19 height 19
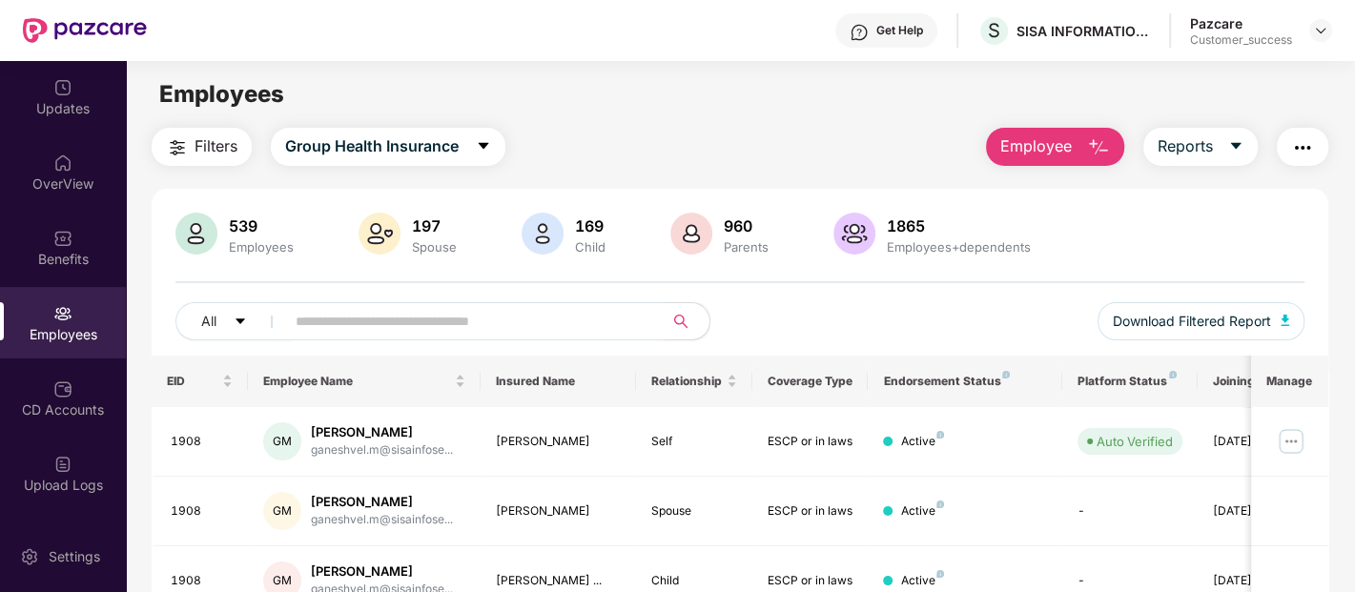
click at [355, 323] on input "text" at bounding box center [467, 321] width 342 height 29
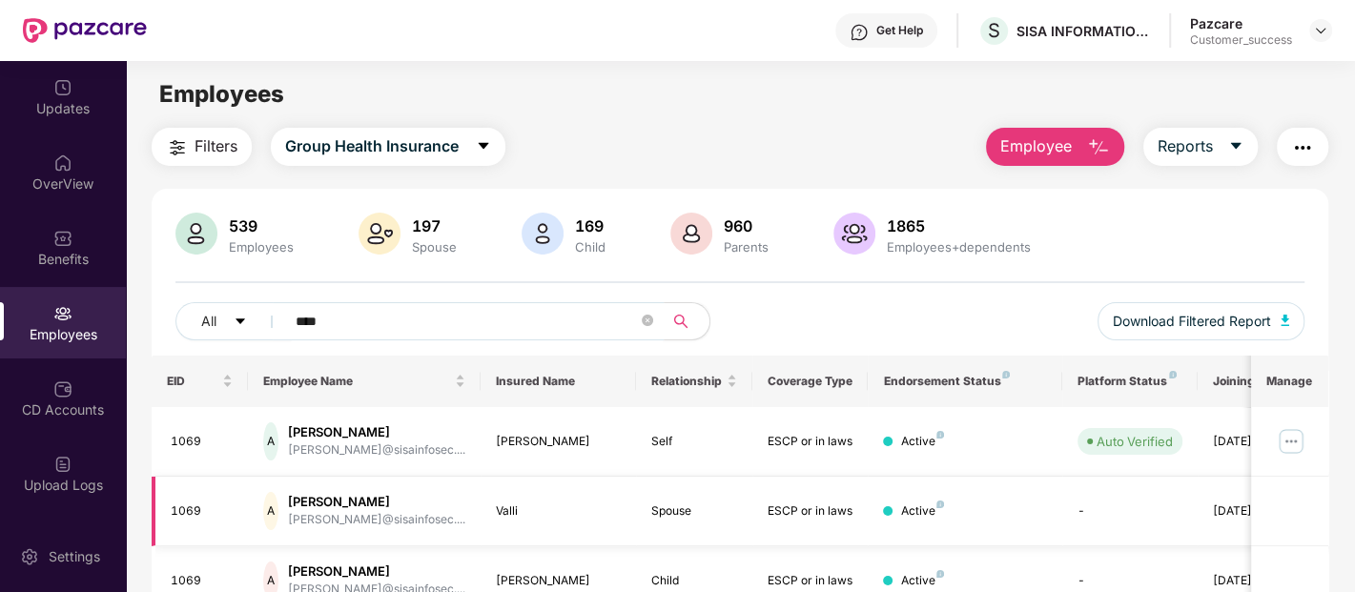
scroll to position [159, 0]
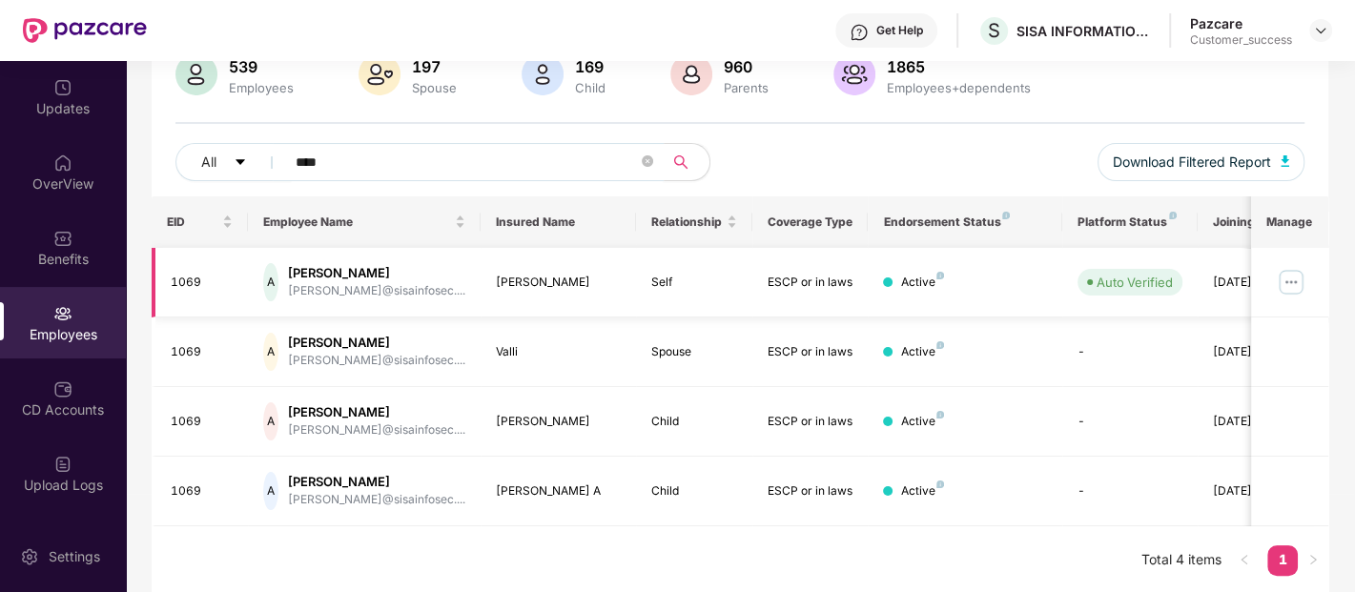
type input "****"
click at [1311, 284] on td at bounding box center [1289, 283] width 77 height 70
click at [1284, 281] on img at bounding box center [1291, 282] width 31 height 31
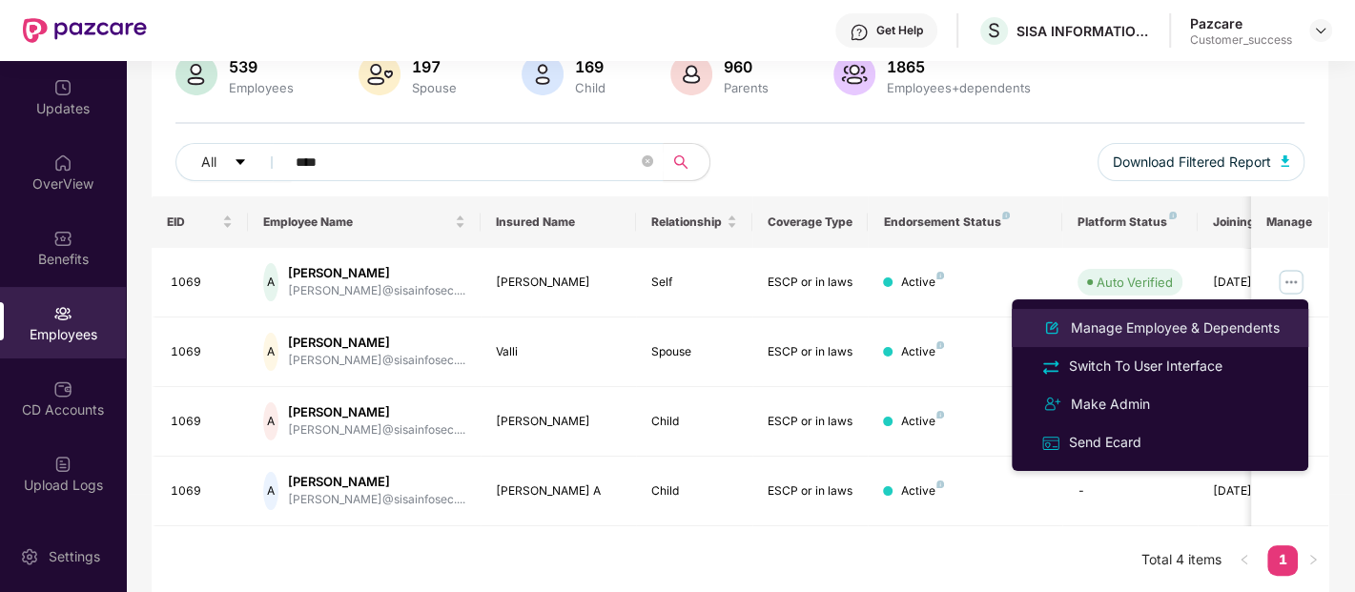
click at [1158, 328] on div "Manage Employee & Dependents" at bounding box center [1175, 328] width 216 height 21
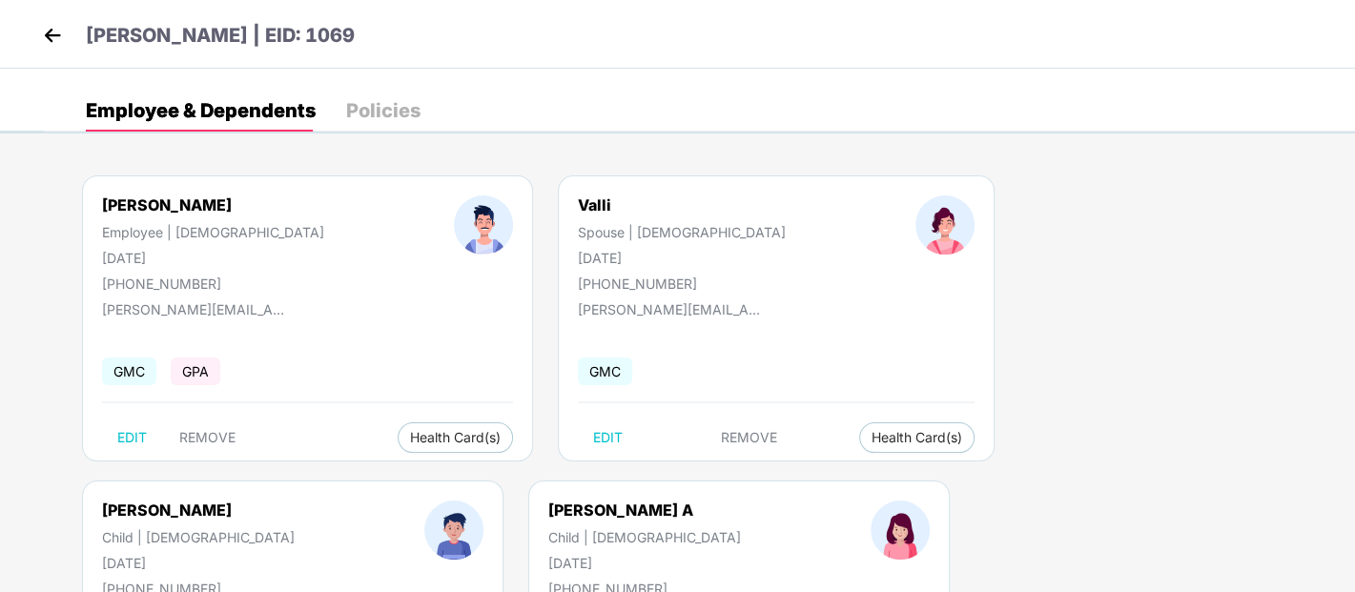
click at [43, 26] on img at bounding box center [52, 35] width 29 height 29
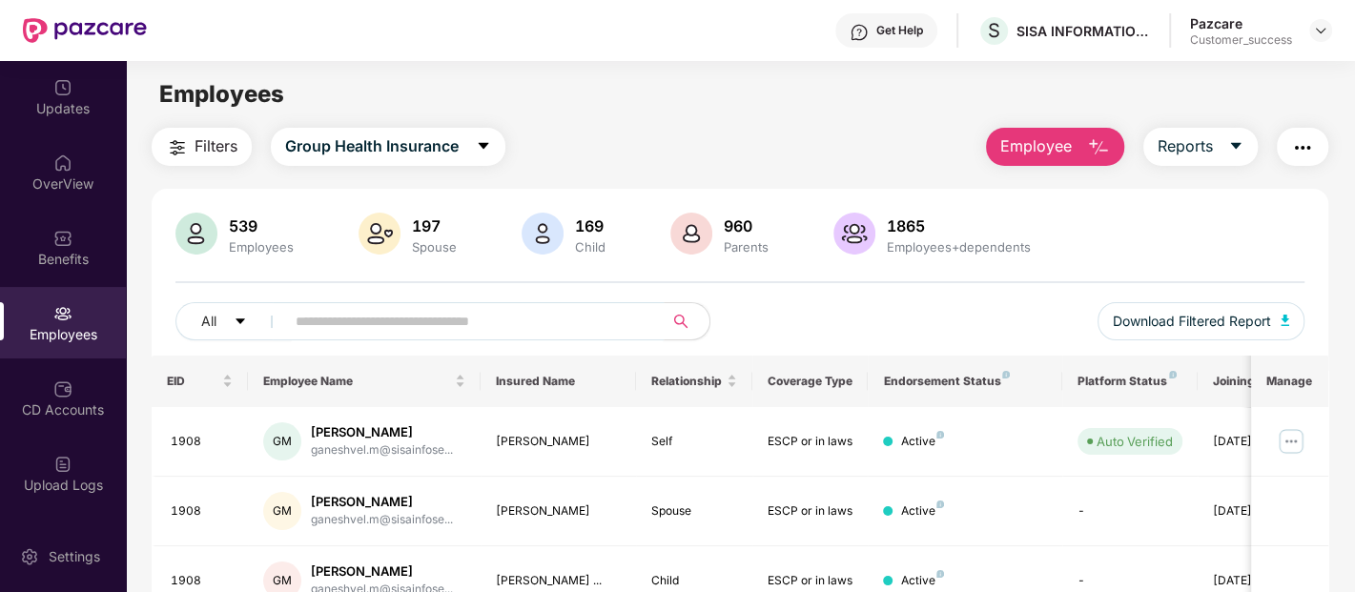
click at [455, 322] on input "text" at bounding box center [467, 321] width 342 height 29
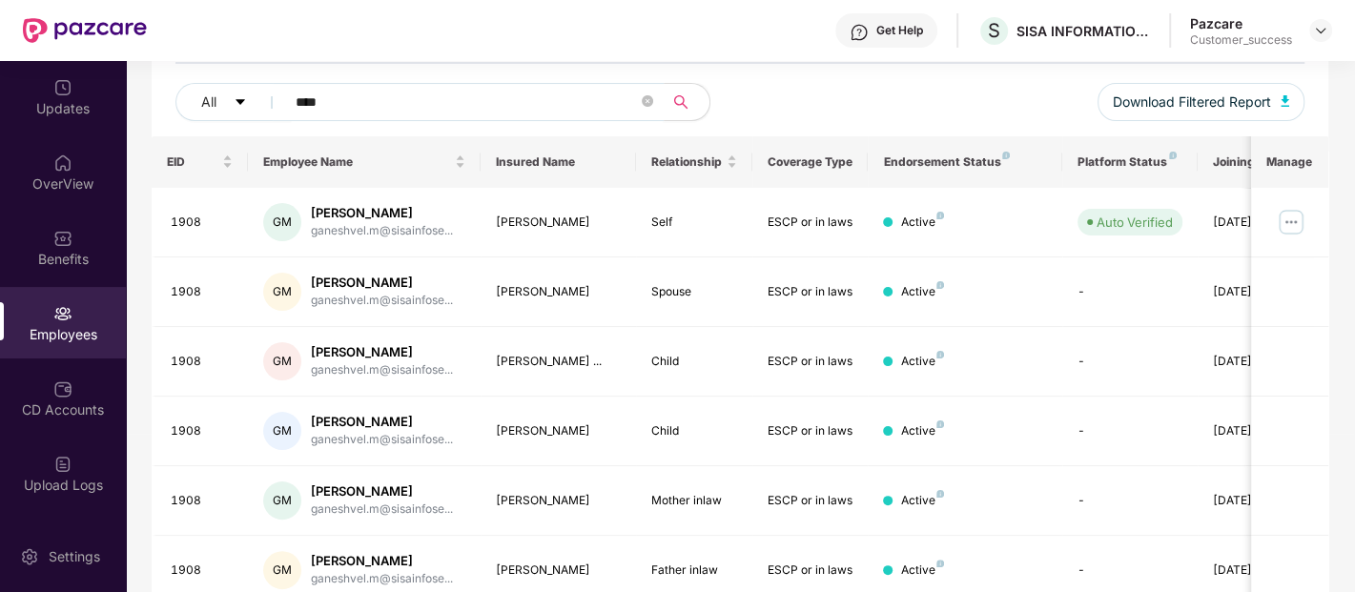
scroll to position [297, 0]
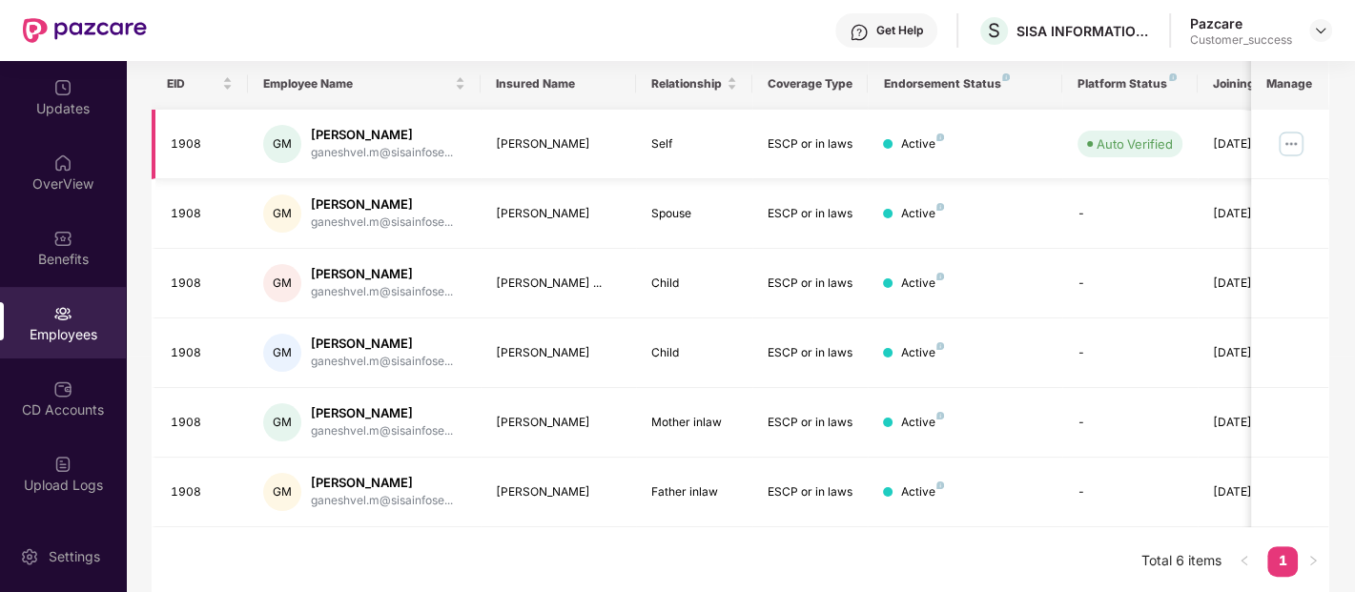
type input "****"
click at [1297, 150] on img at bounding box center [1291, 144] width 31 height 31
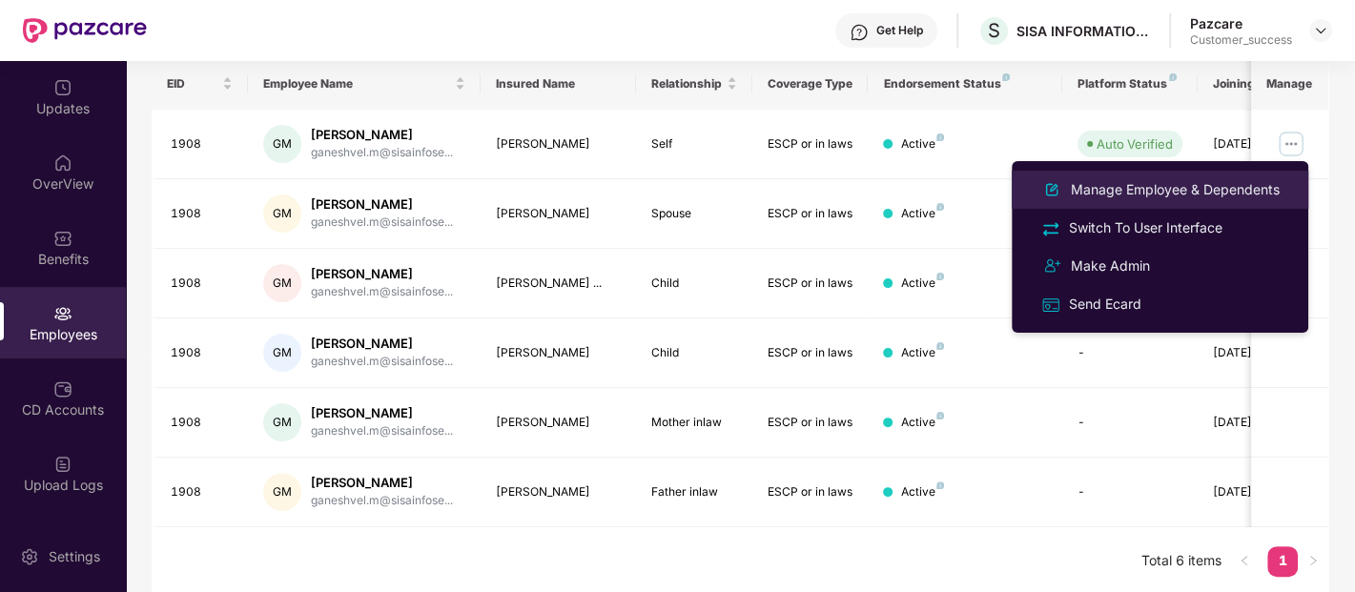
click at [1178, 192] on div "Manage Employee & Dependents" at bounding box center [1175, 189] width 216 height 21
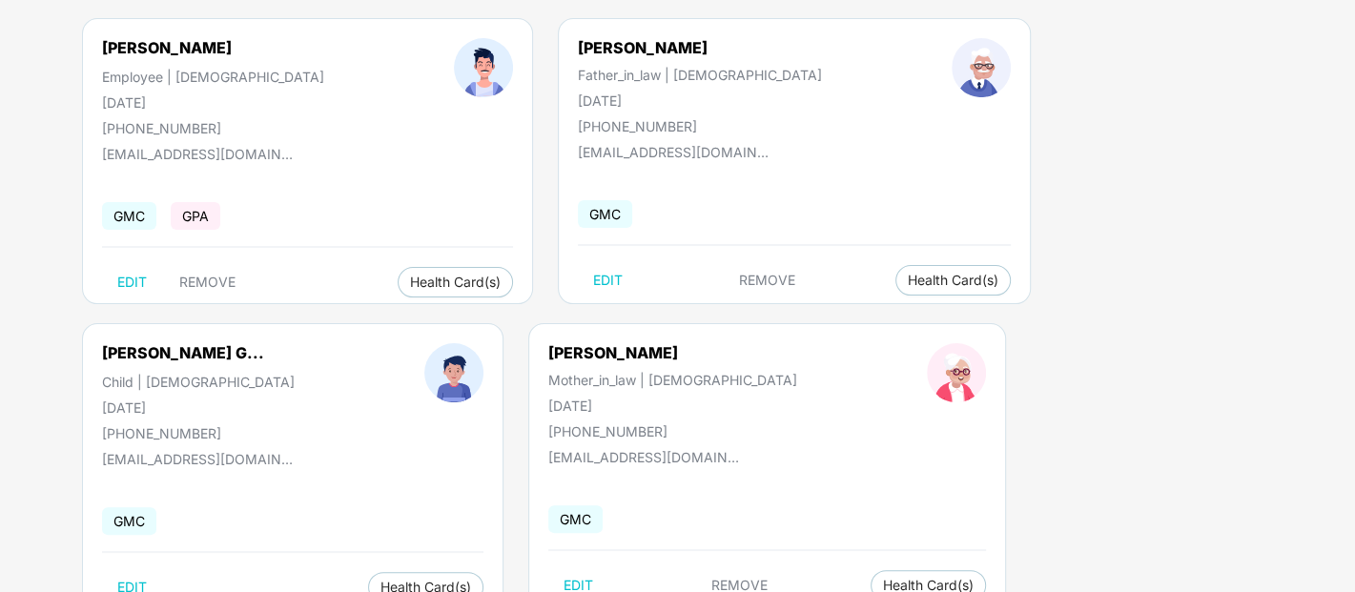
scroll to position [0, 0]
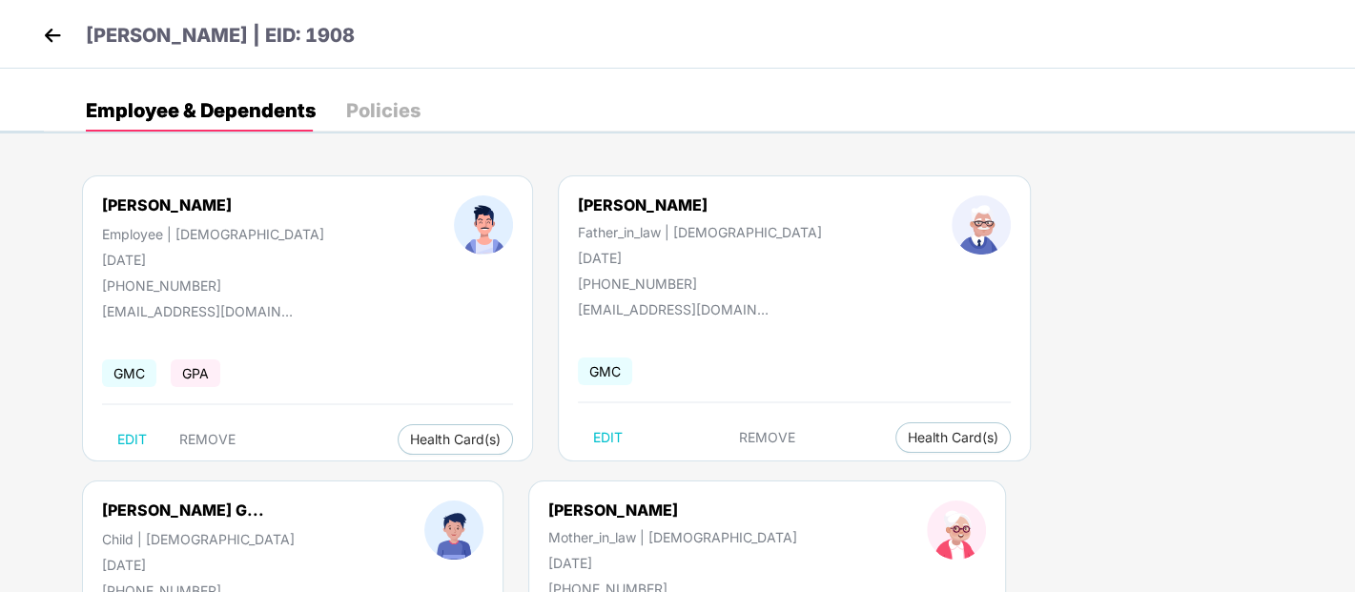
click at [52, 31] on img at bounding box center [52, 35] width 29 height 29
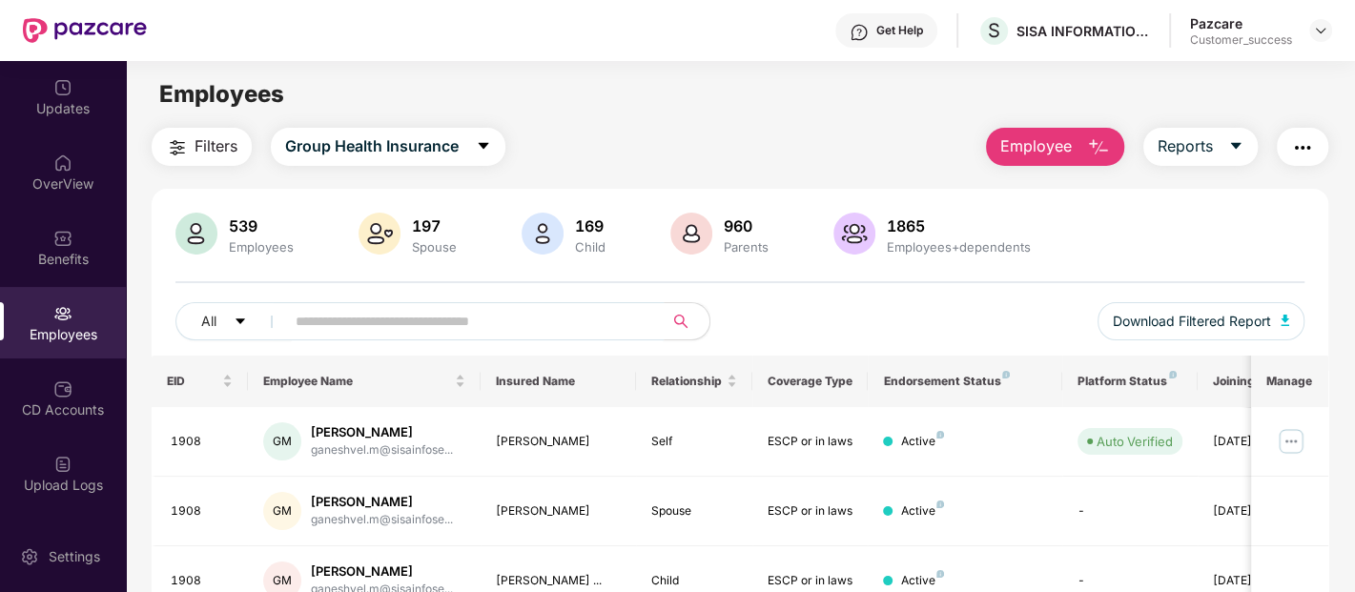
click at [493, 317] on input "text" at bounding box center [467, 321] width 342 height 29
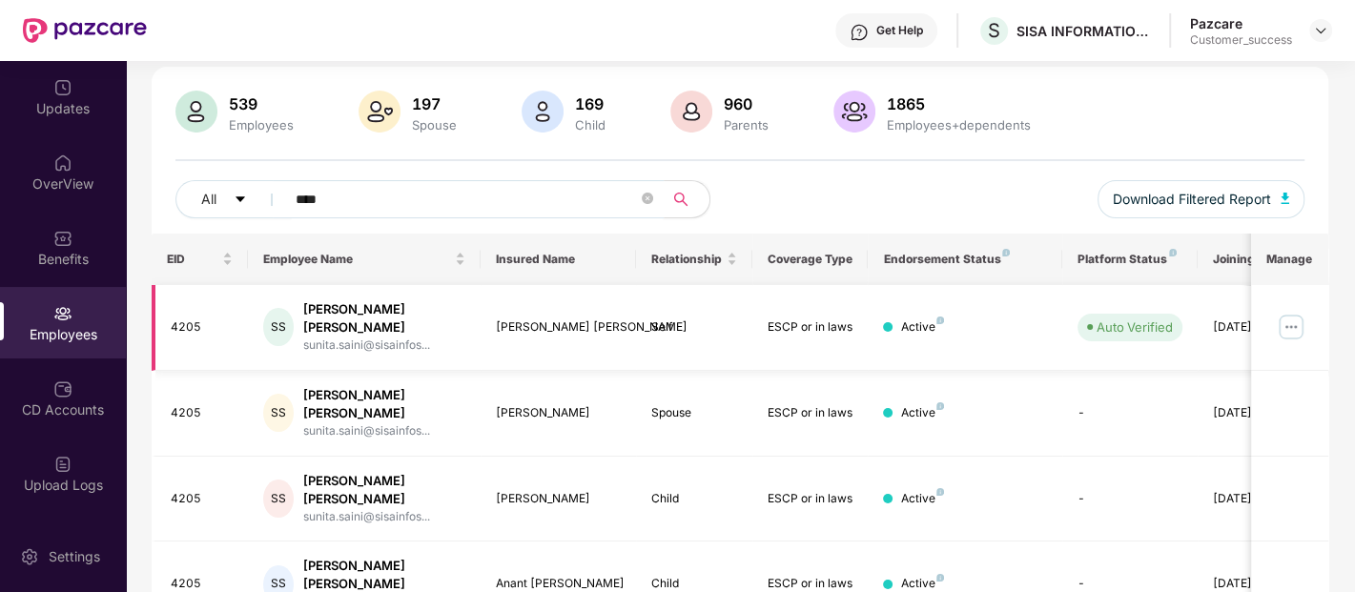
scroll to position [171, 0]
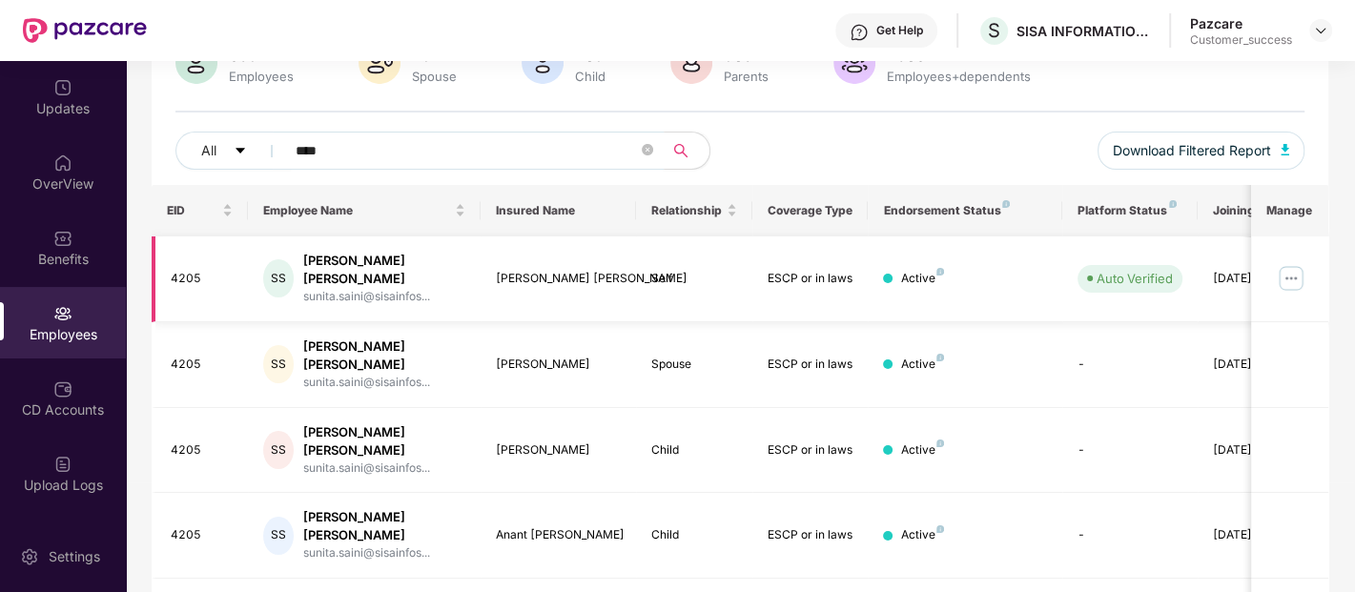
type input "****"
click at [1285, 271] on img at bounding box center [1291, 278] width 31 height 31
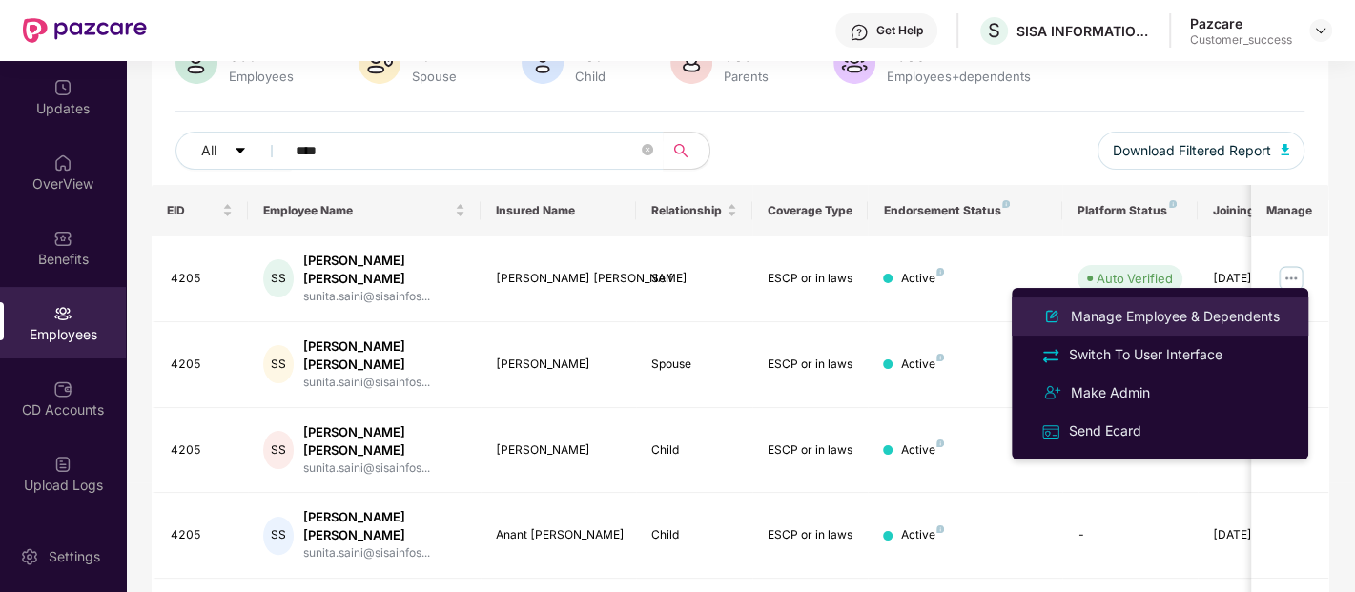
click at [1197, 309] on div "Manage Employee & Dependents" at bounding box center [1175, 316] width 216 height 21
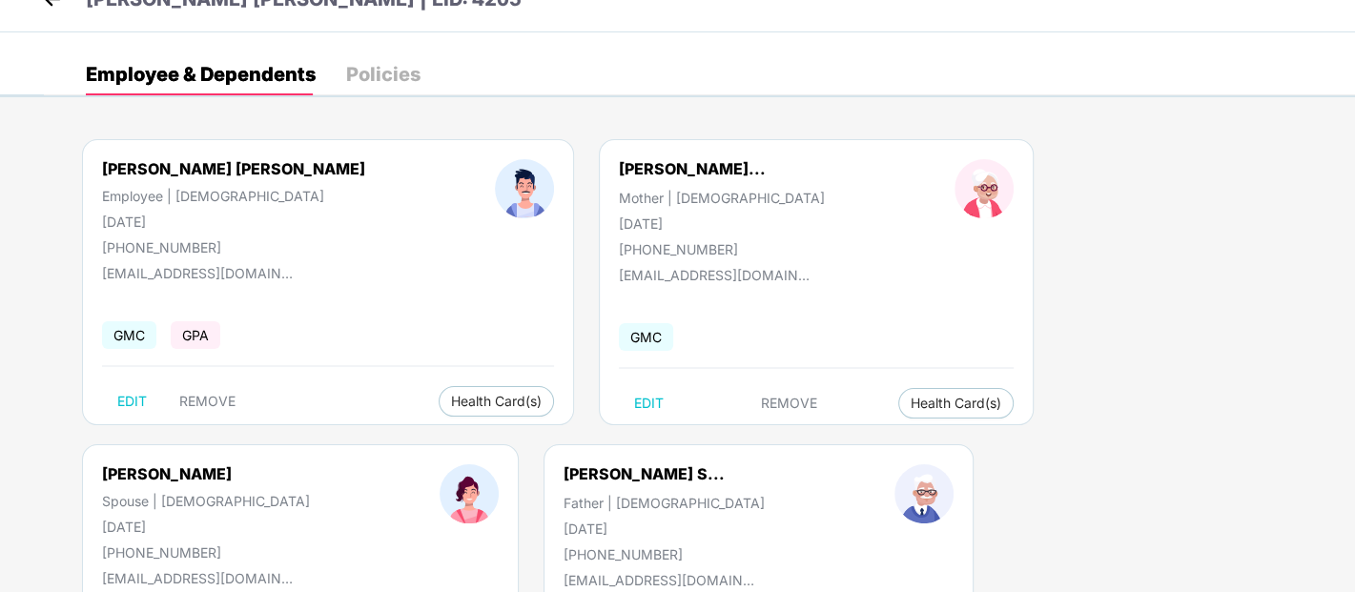
scroll to position [0, 0]
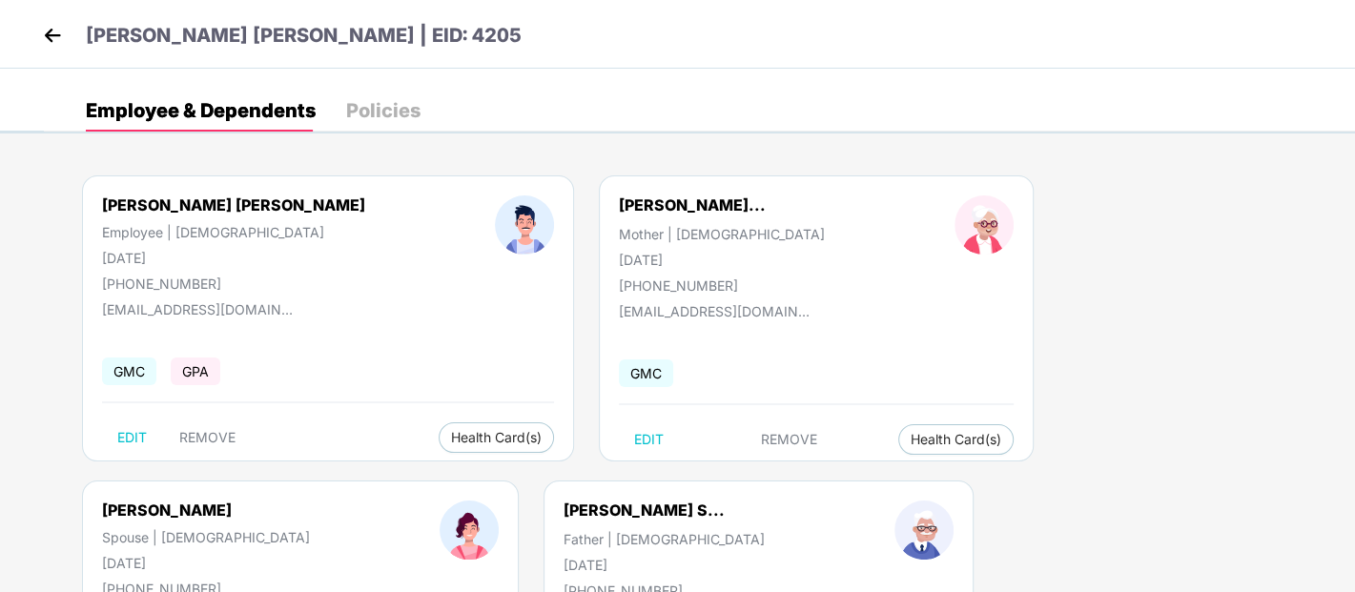
click at [47, 38] on img at bounding box center [52, 35] width 29 height 29
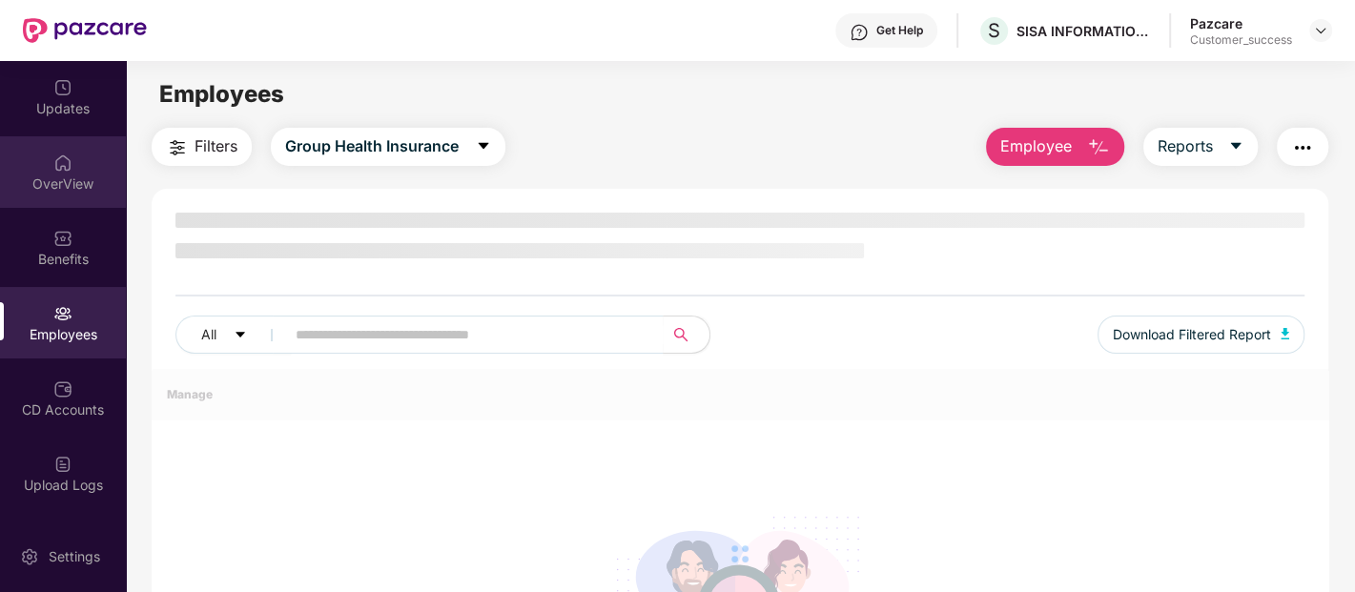
click at [68, 152] on div at bounding box center [62, 161] width 19 height 19
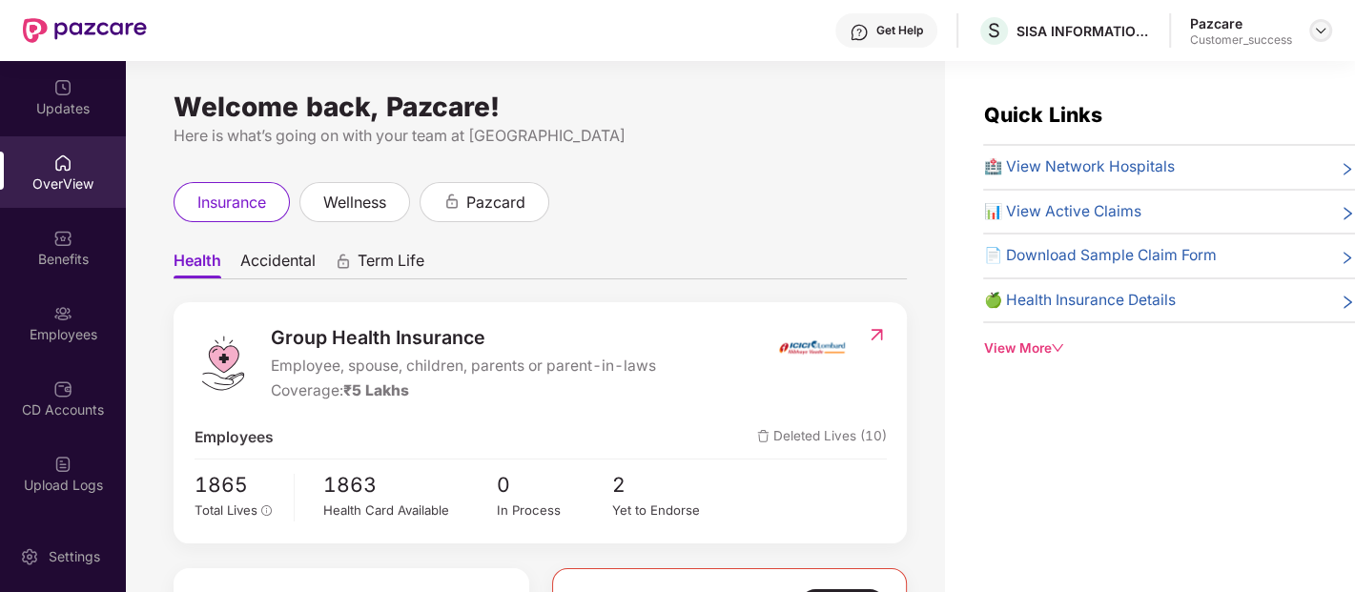
click at [1322, 26] on img at bounding box center [1320, 30] width 15 height 15
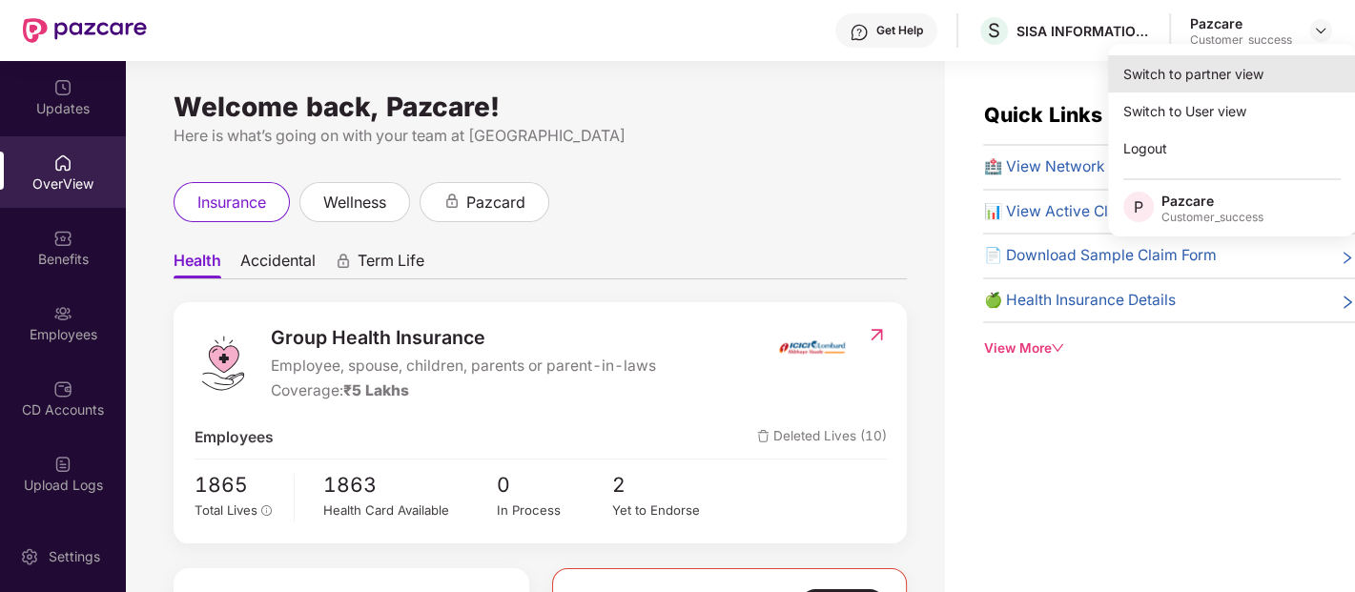
click at [1250, 67] on div "Switch to partner view" at bounding box center [1232, 73] width 248 height 37
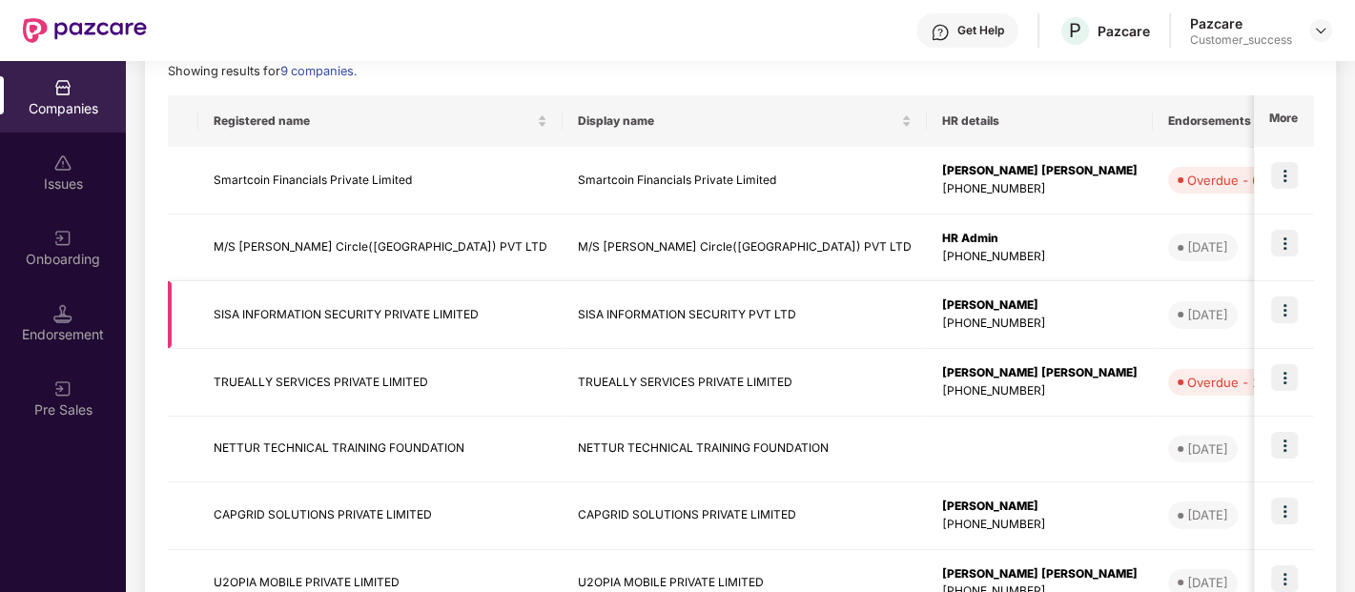
scroll to position [281, 0]
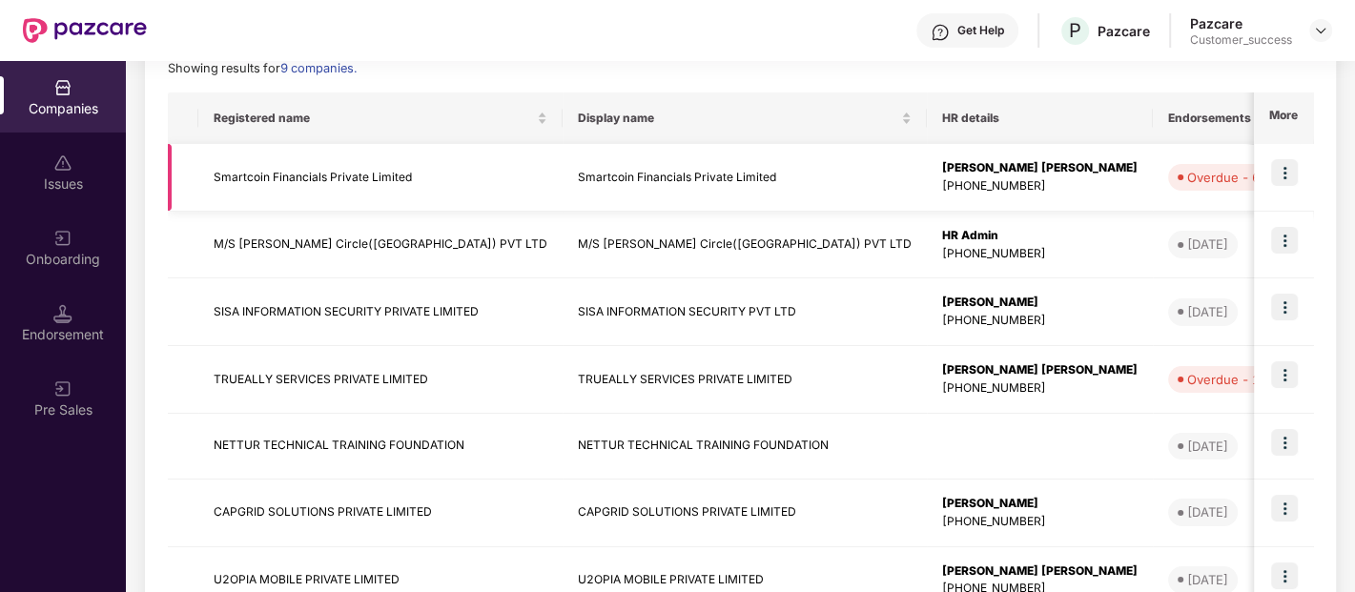
click at [1294, 166] on img at bounding box center [1284, 172] width 27 height 27
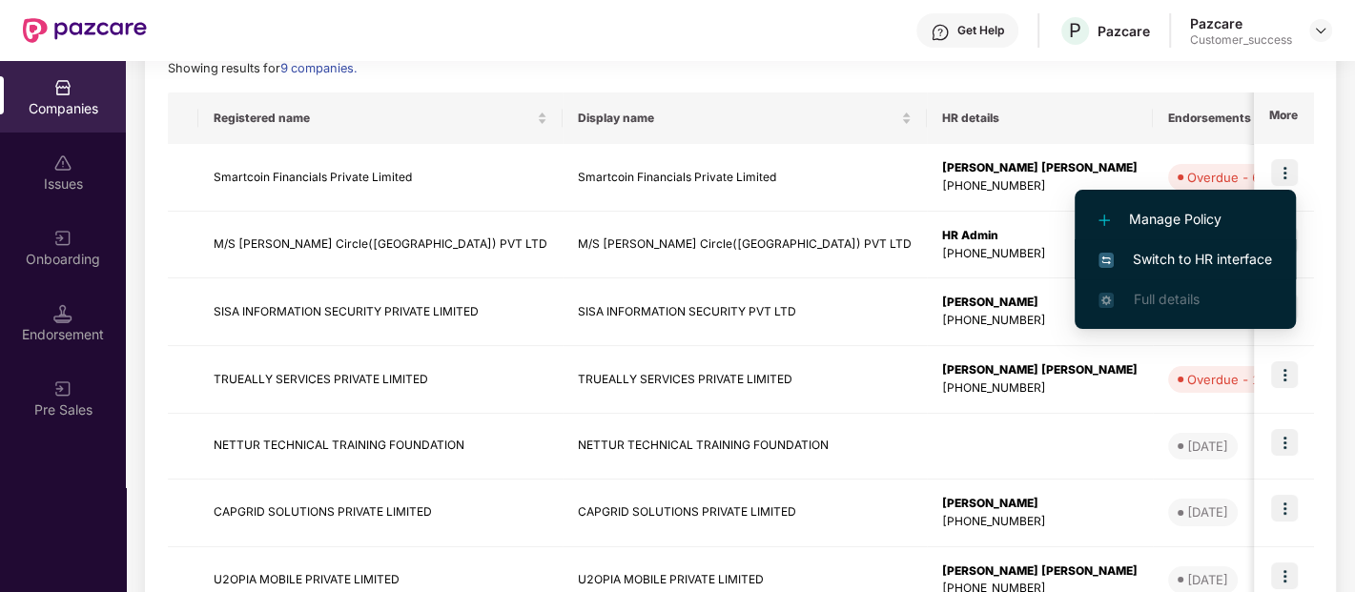
click at [1220, 256] on span "Switch to HR interface" at bounding box center [1185, 259] width 174 height 21
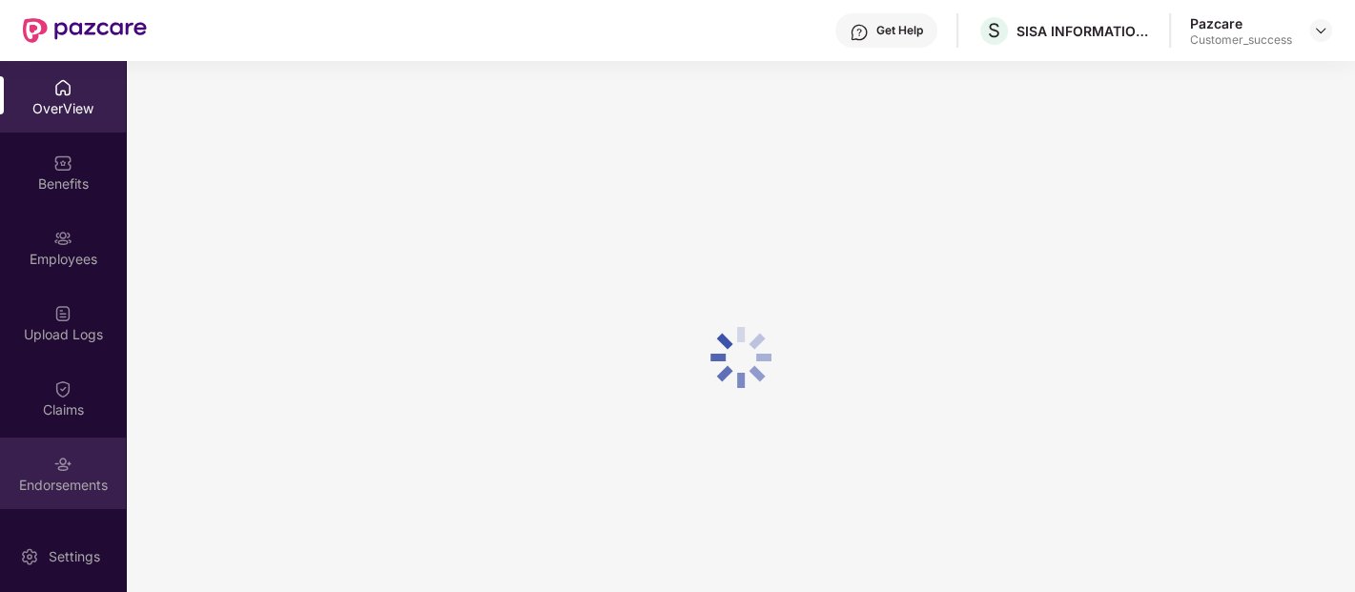
click at [70, 467] on div "Endorsements" at bounding box center [63, 474] width 126 height 72
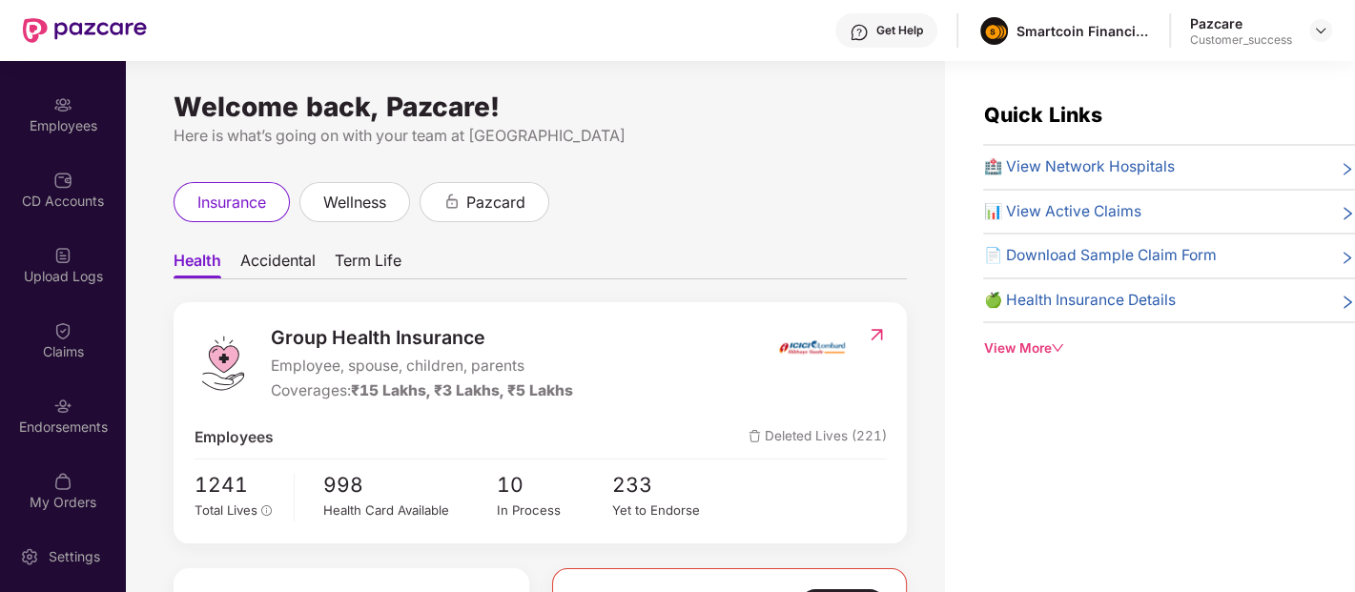
scroll to position [141, 0]
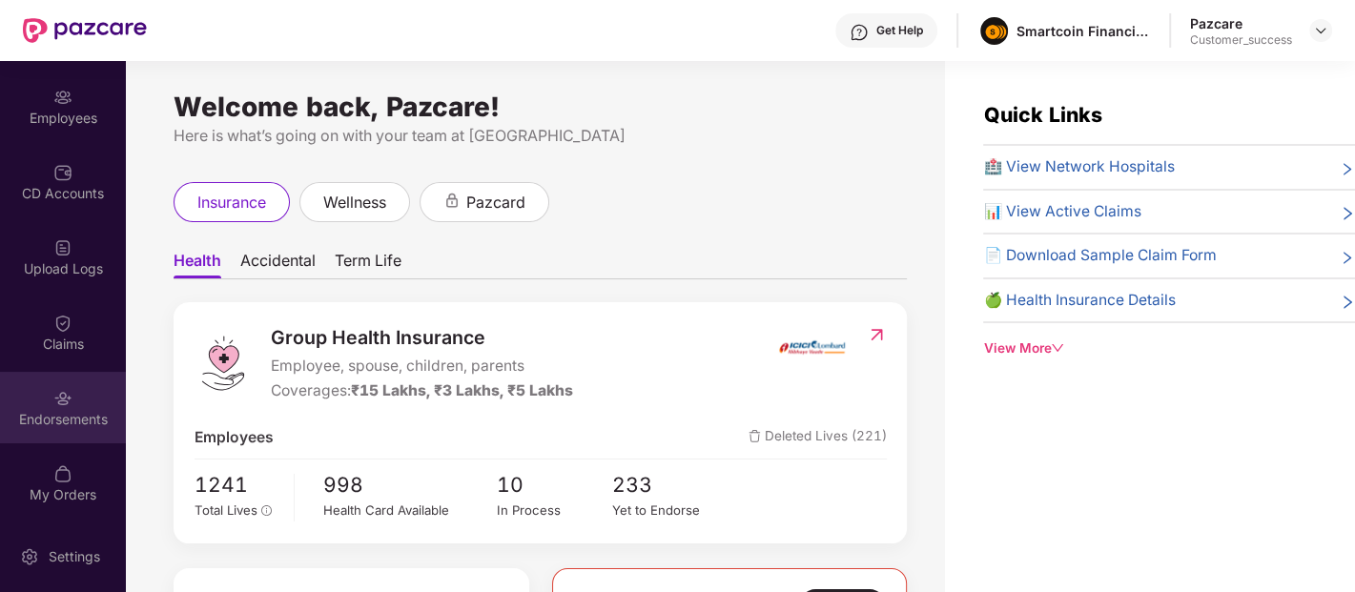
click at [60, 396] on img at bounding box center [62, 398] width 19 height 19
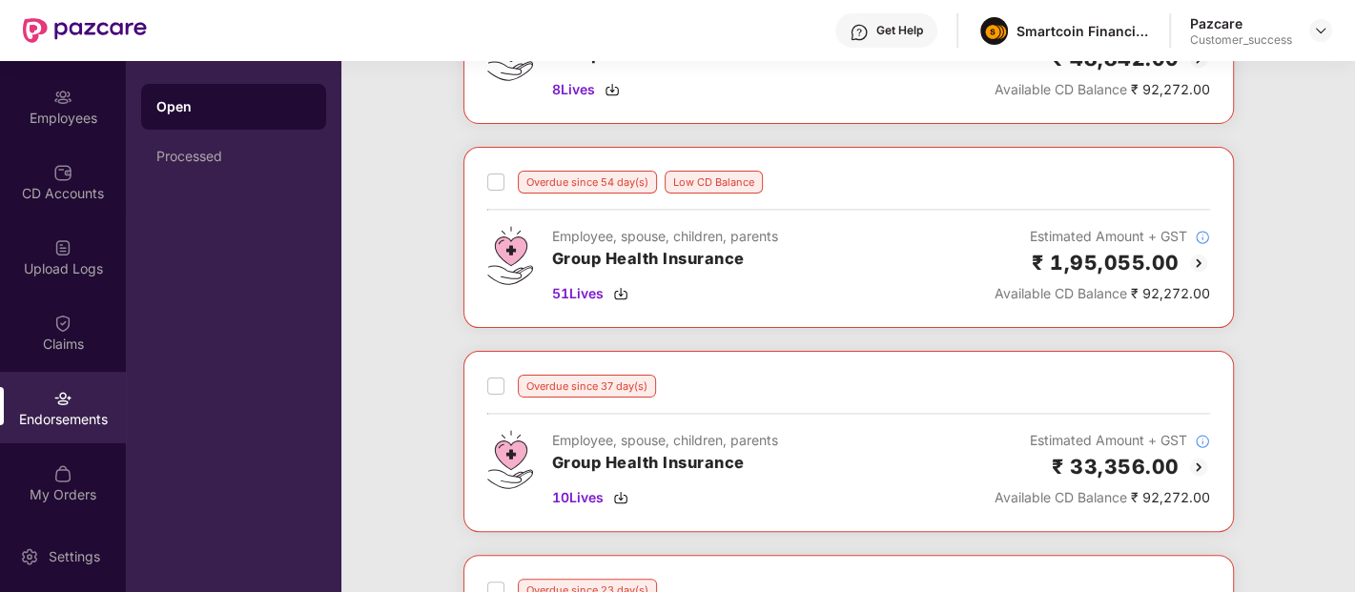
scroll to position [0, 0]
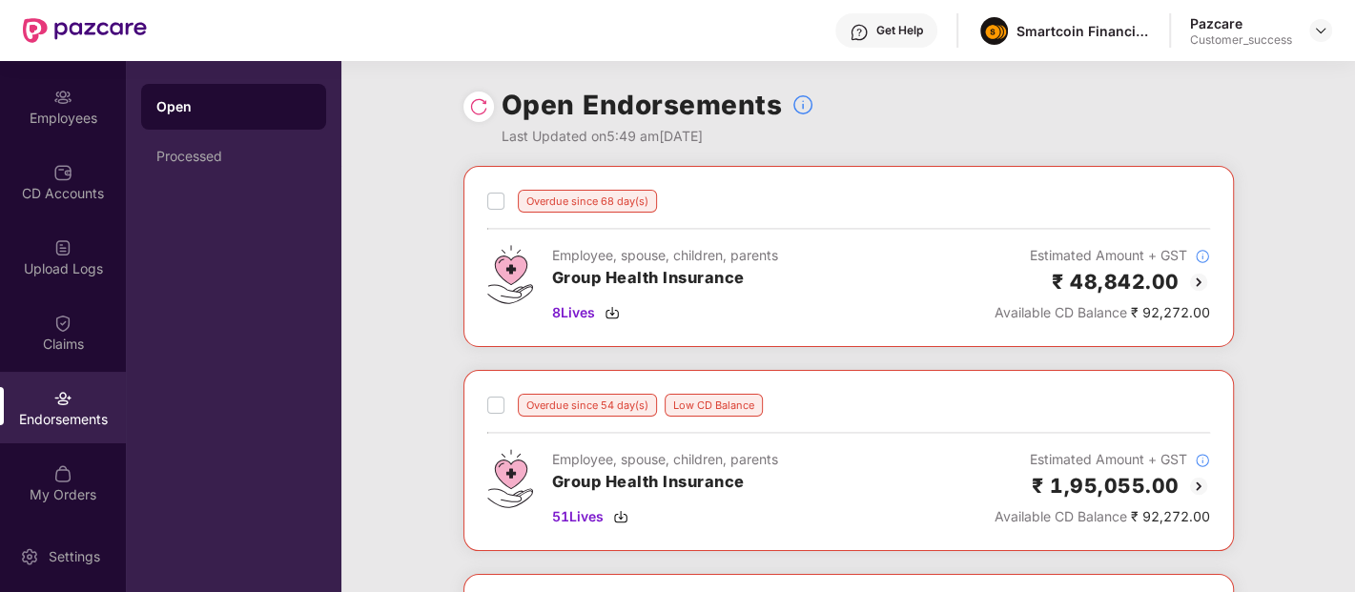
click at [715, 280] on h3 "Group Health Insurance" at bounding box center [665, 278] width 226 height 25
click at [1318, 23] on img at bounding box center [1320, 30] width 15 height 15
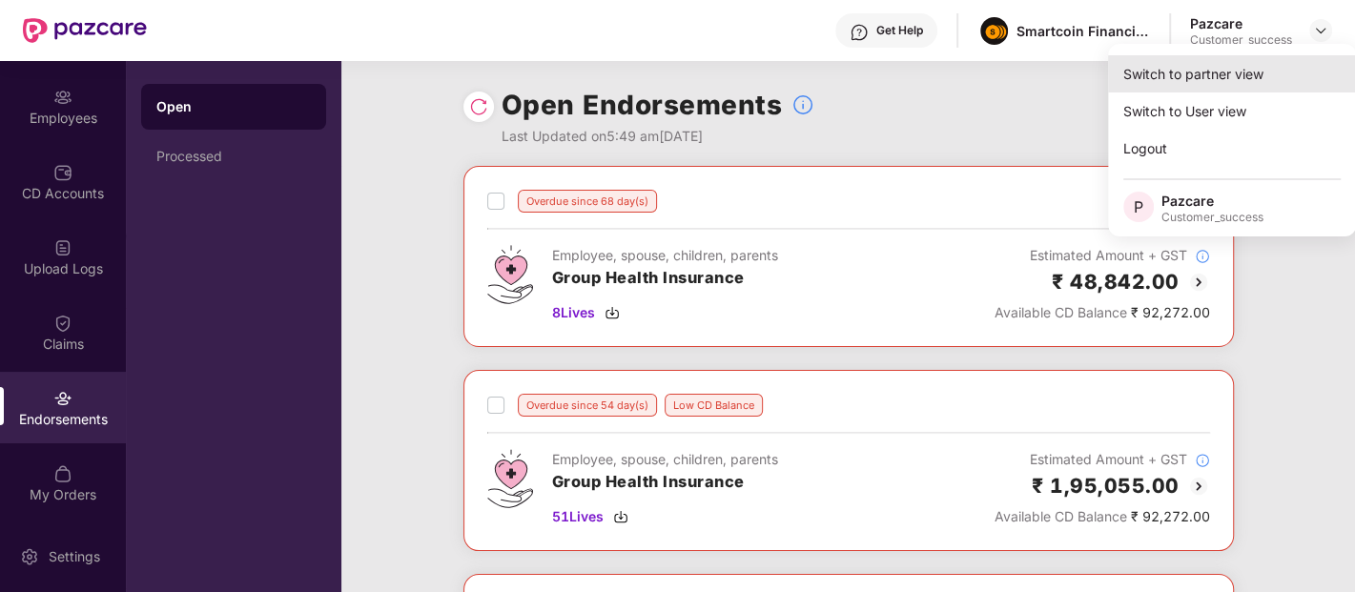
click at [1241, 71] on div "Switch to partner view" at bounding box center [1232, 73] width 248 height 37
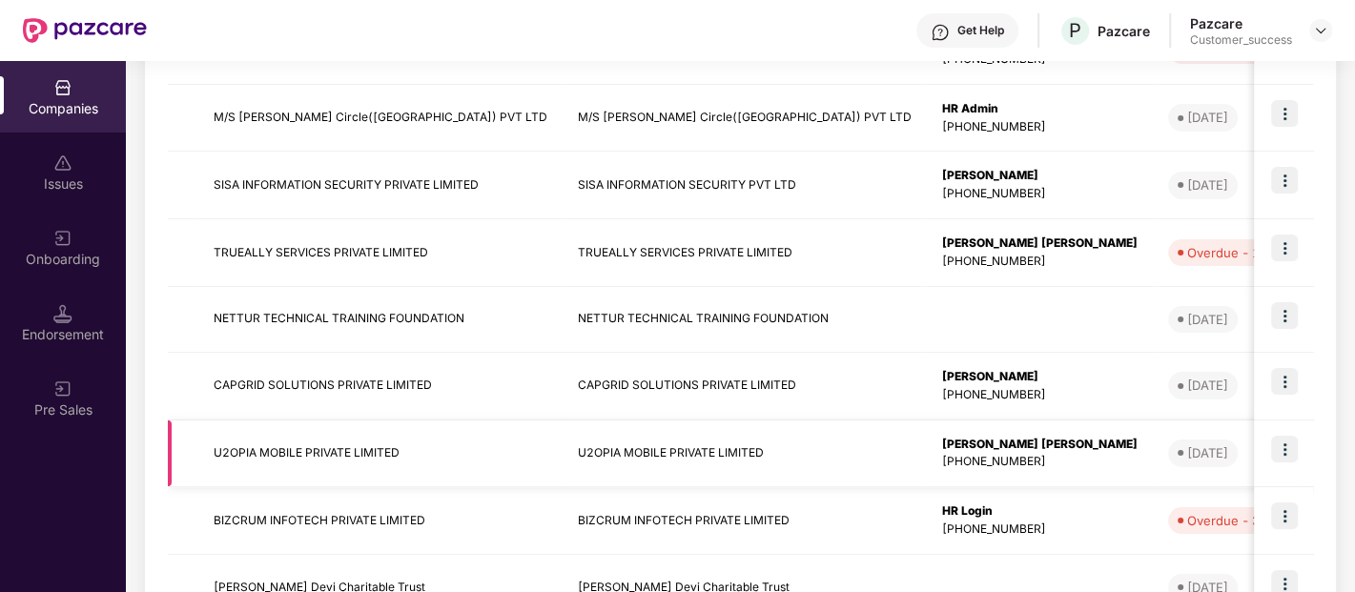
scroll to position [408, 0]
